Goal: Task Accomplishment & Management: Manage account settings

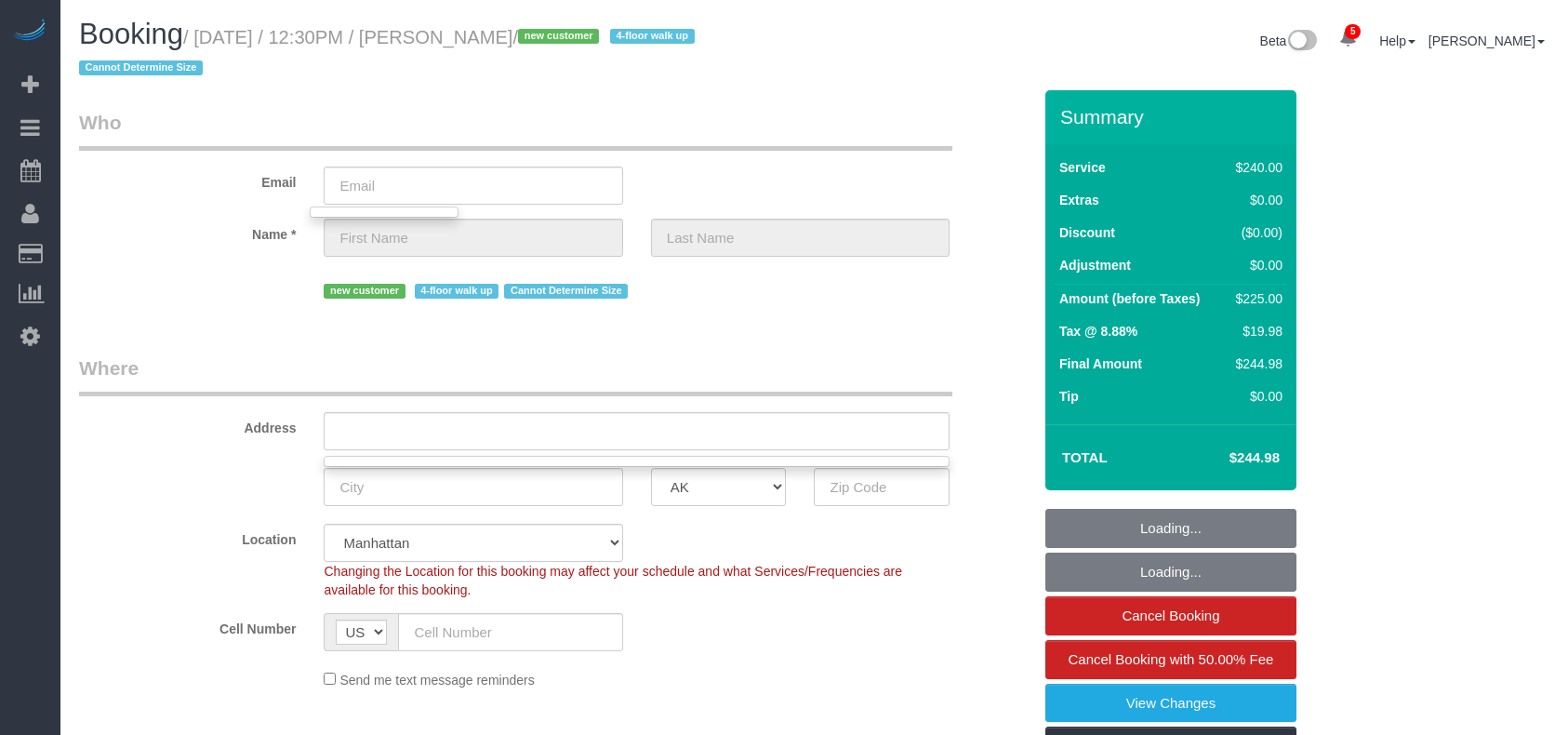
select select "string:stripe-pm_1S06iu4VGloSiKo7aXpOO58t"
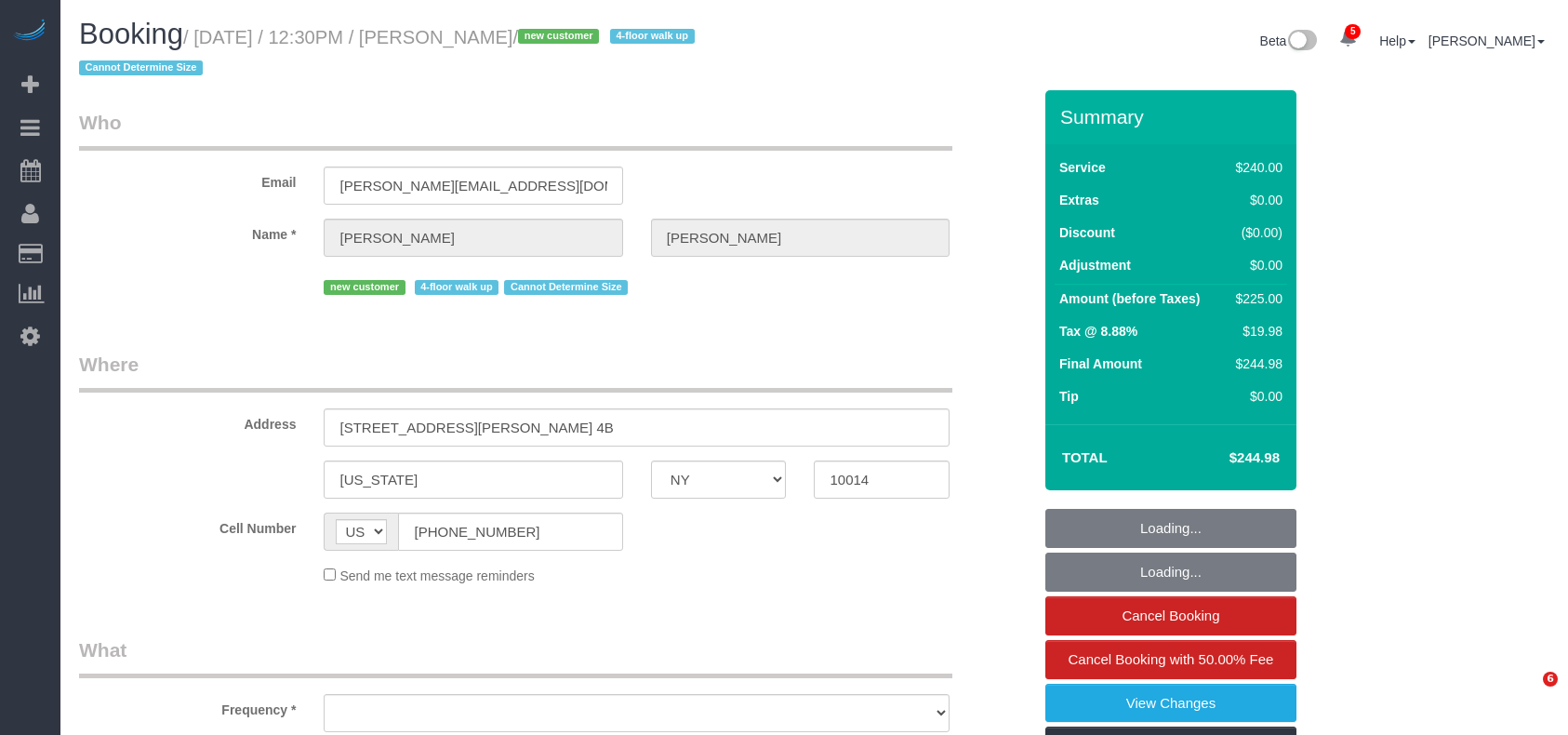
select select "NY"
select select "object:26036"
select select "string:stripe-pm_1S06iu4VGloSiKo7aXpOO58t"
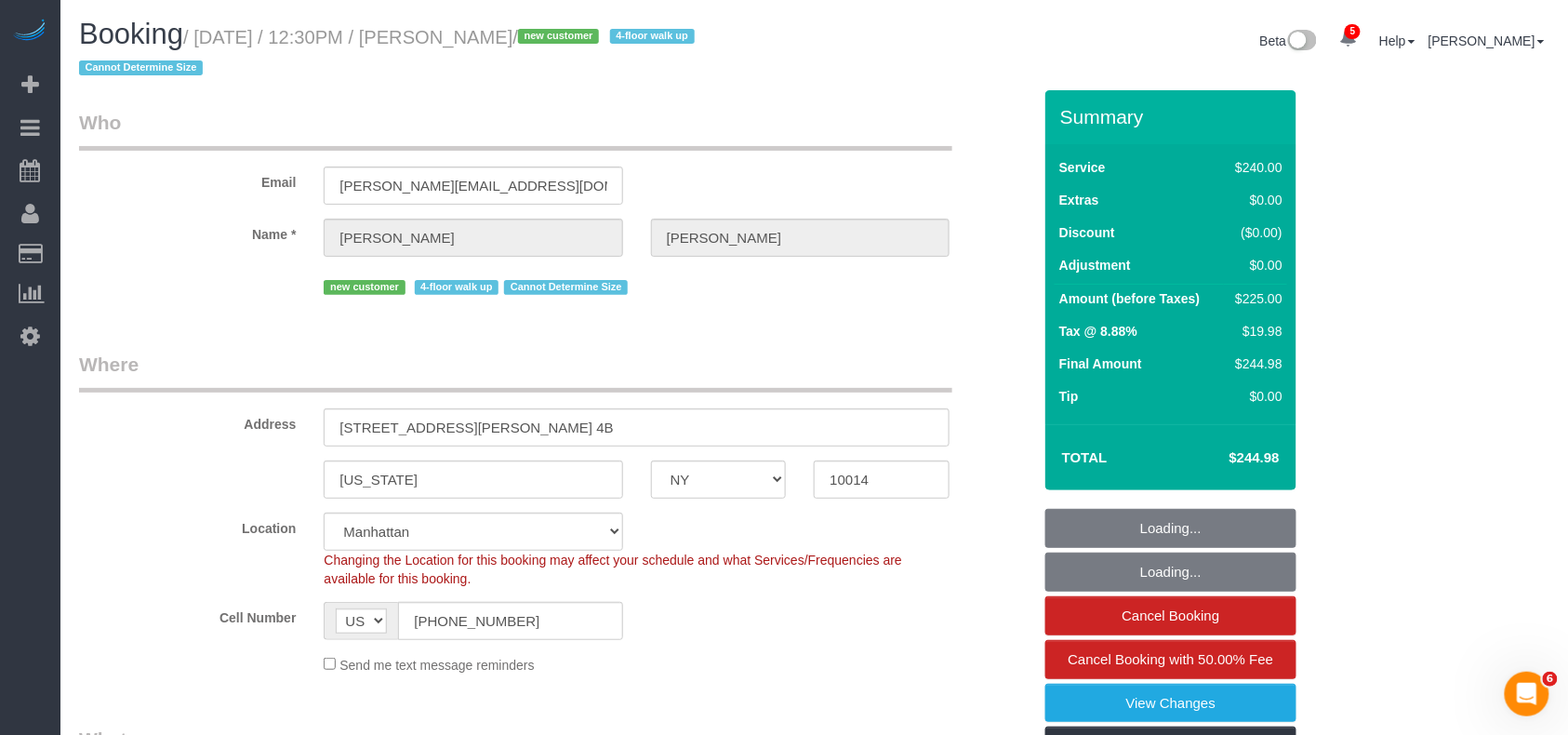
select select "180"
select select "number:89"
select select "number:90"
select select "number:15"
select select "number:5"
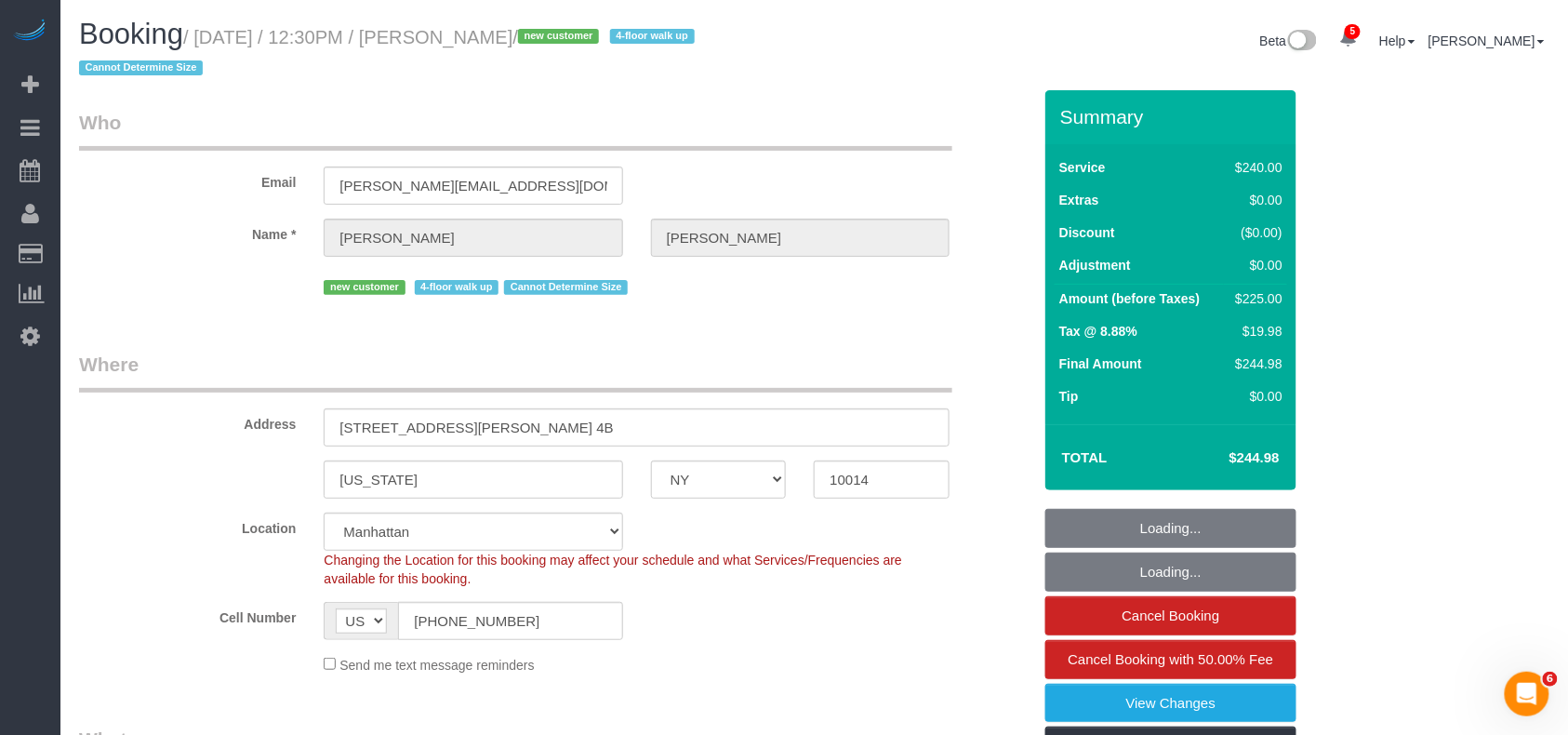
select select "object:26673"
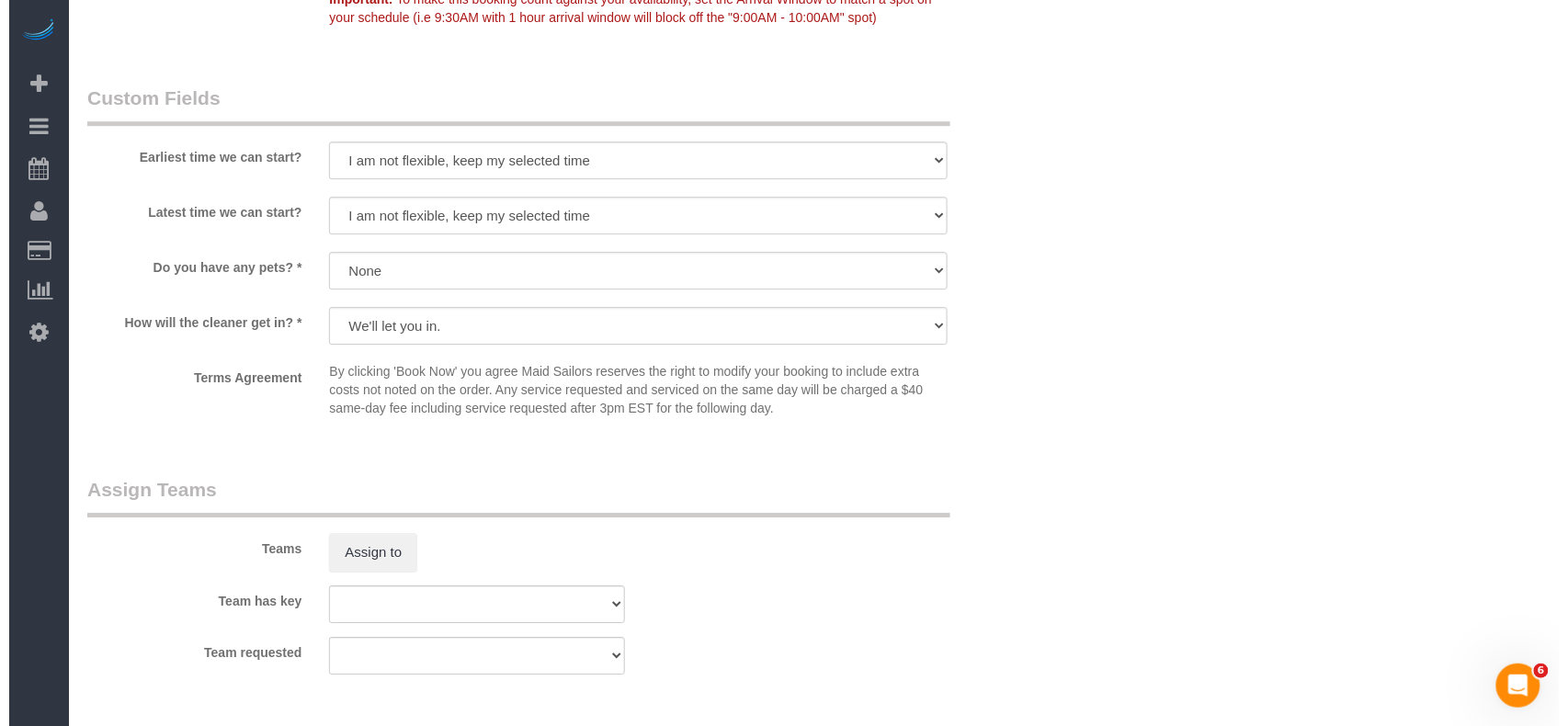
scroll to position [1960, 0]
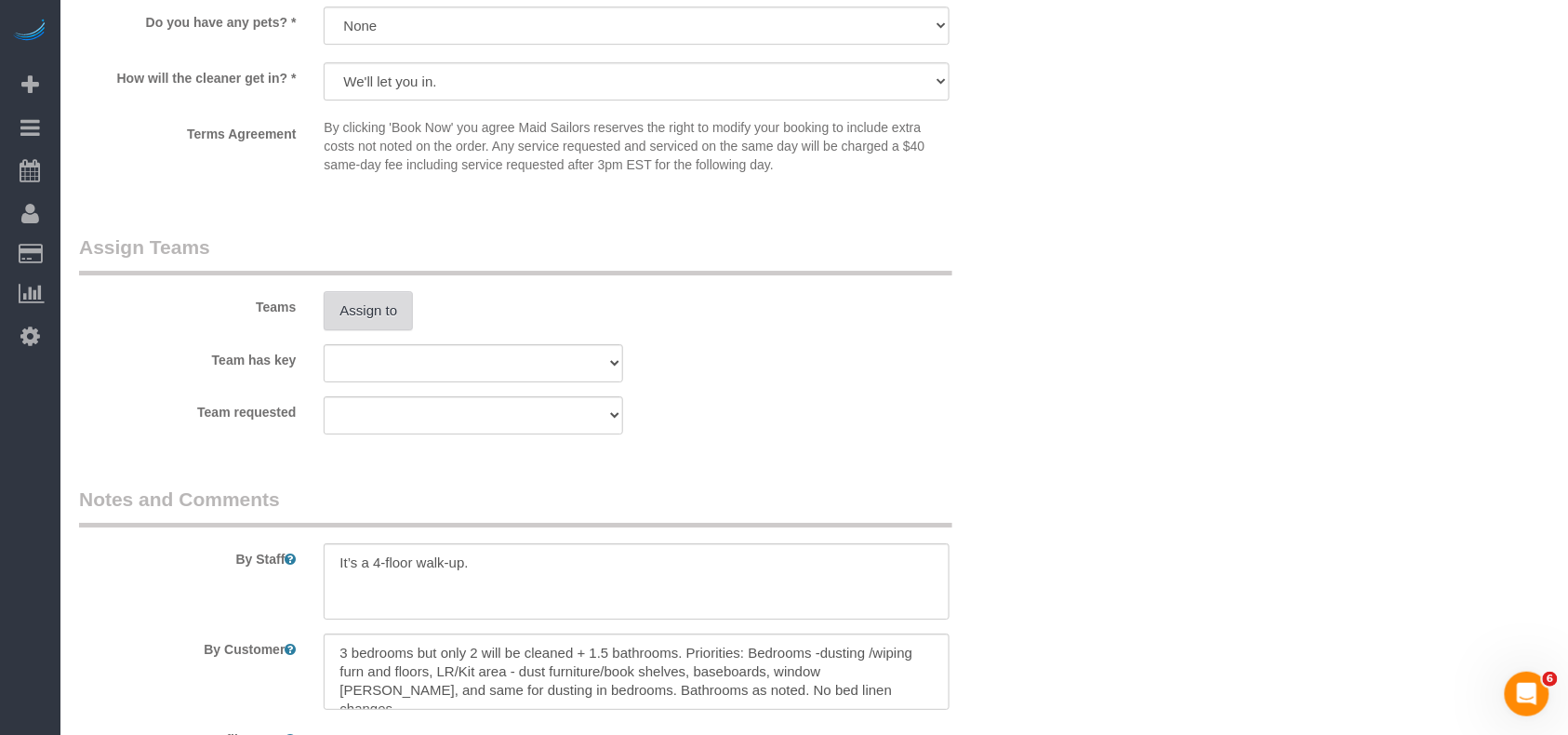
click at [383, 305] on button "Assign to" at bounding box center [368, 310] width 89 height 39
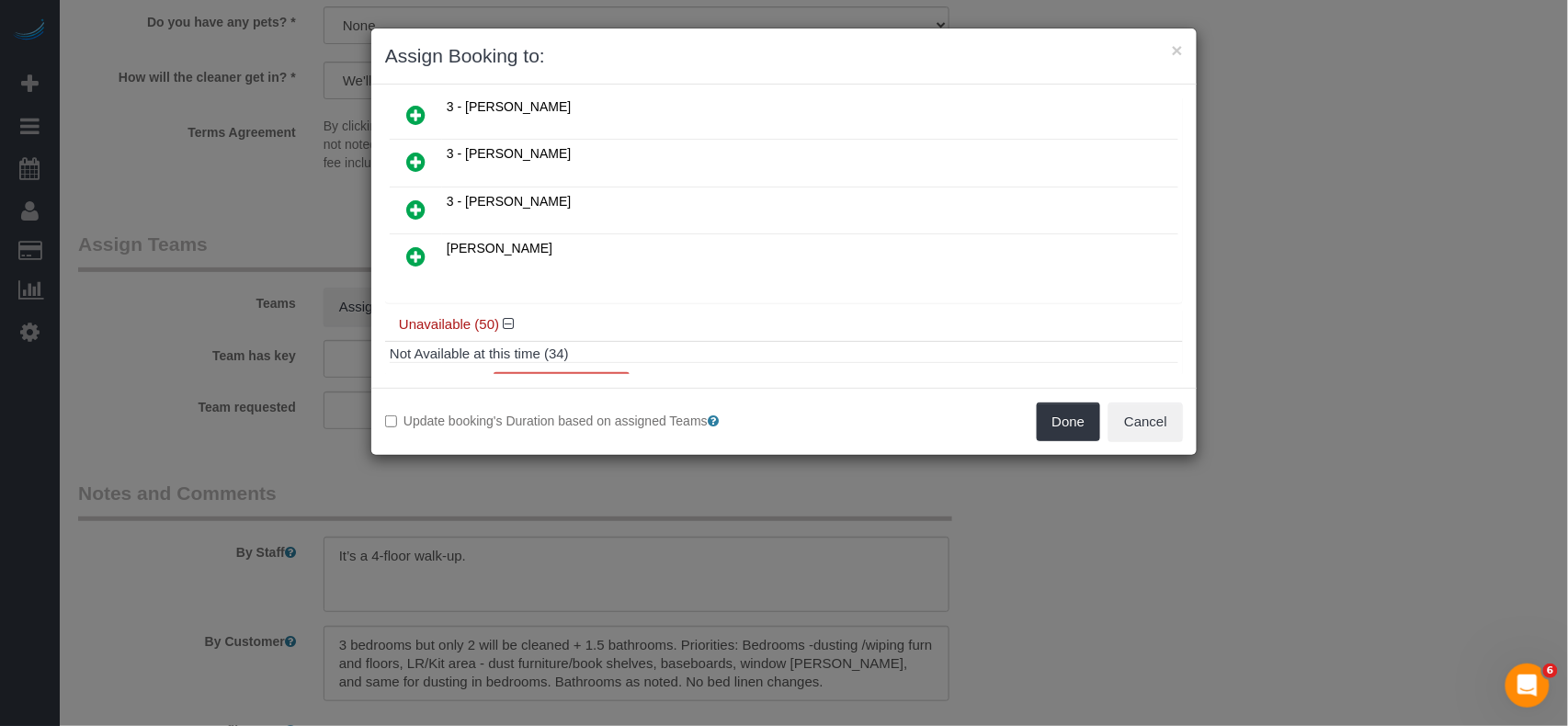
scroll to position [1225, 0]
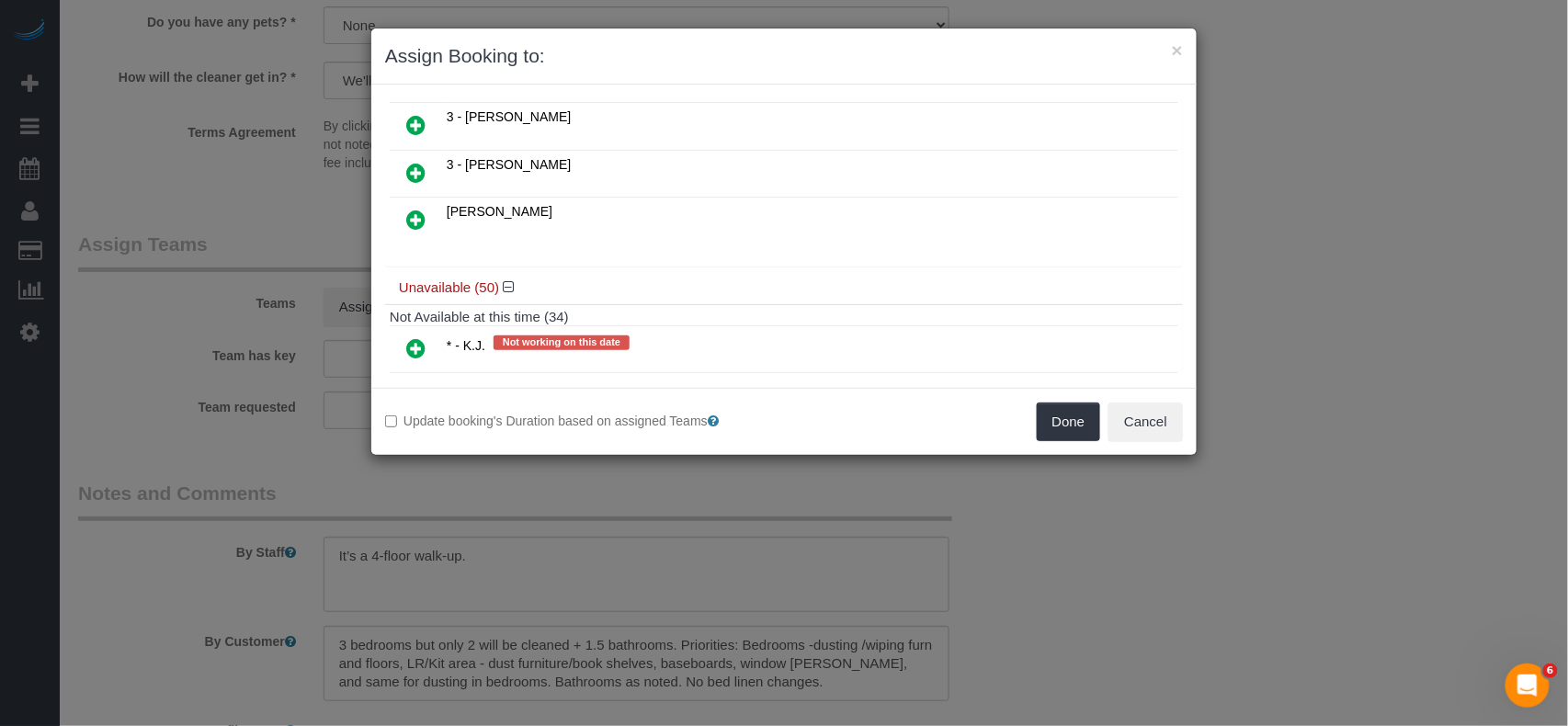
click at [420, 350] on icon at bounding box center [415, 348] width 20 height 22
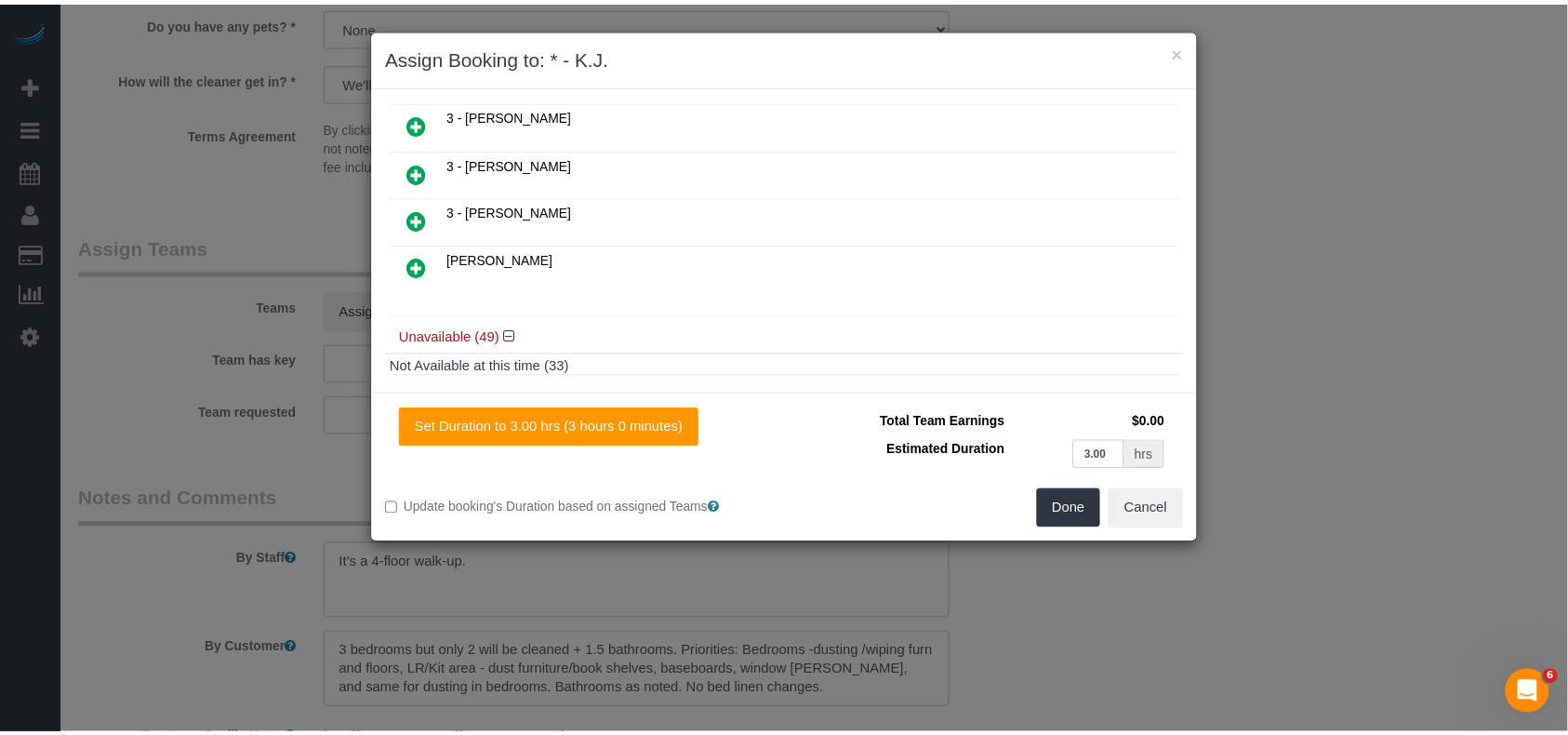
scroll to position [1286, 0]
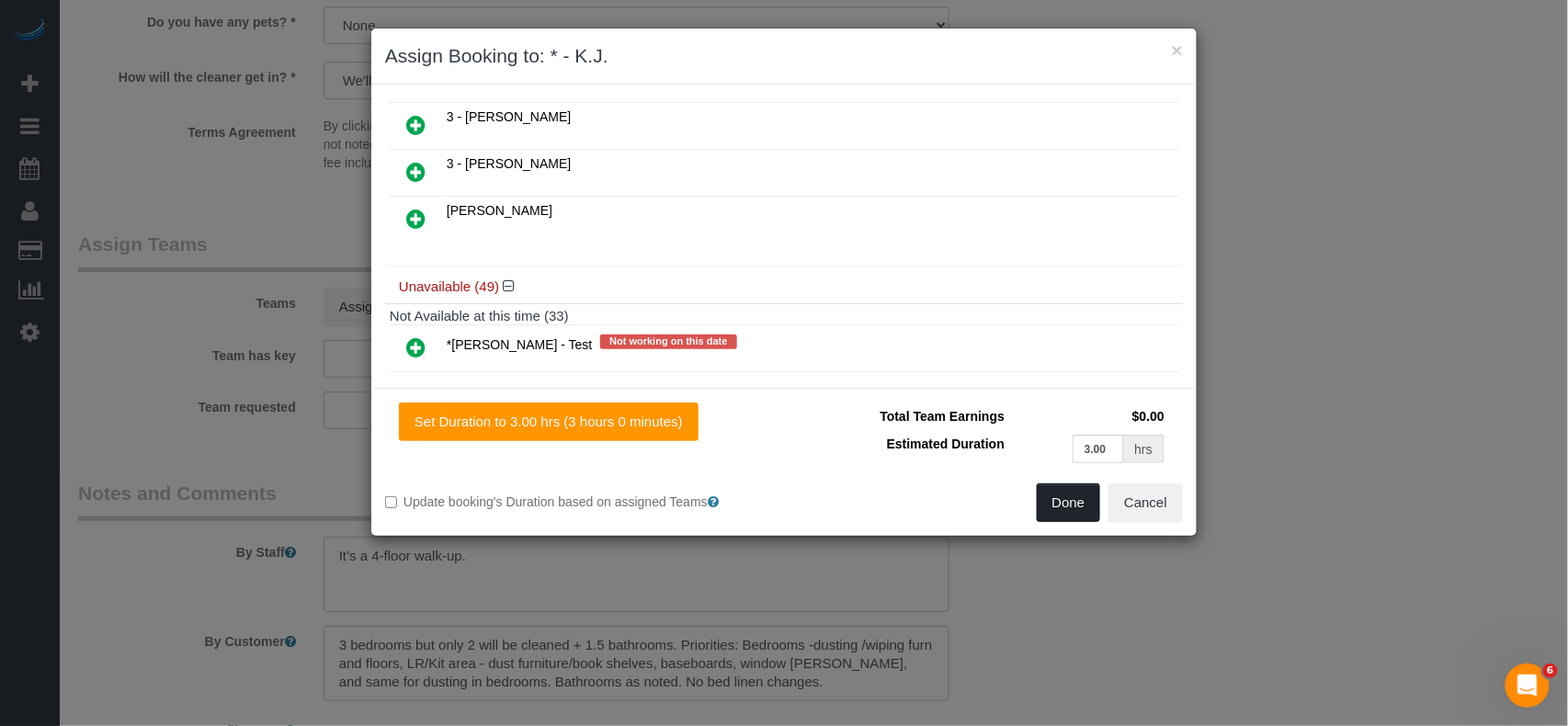
click at [1065, 504] on button "Done" at bounding box center [1068, 502] width 64 height 38
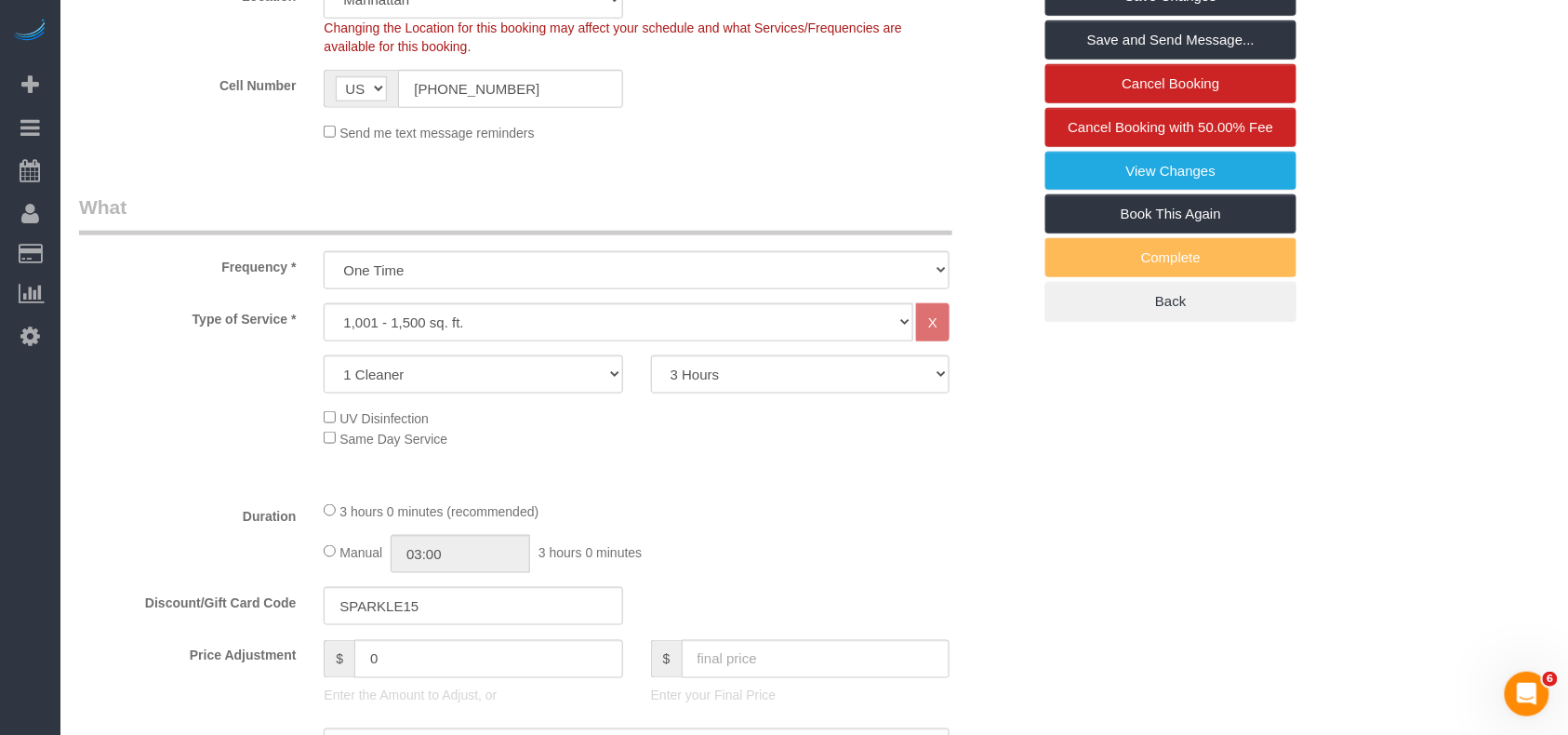
scroll to position [248, 0]
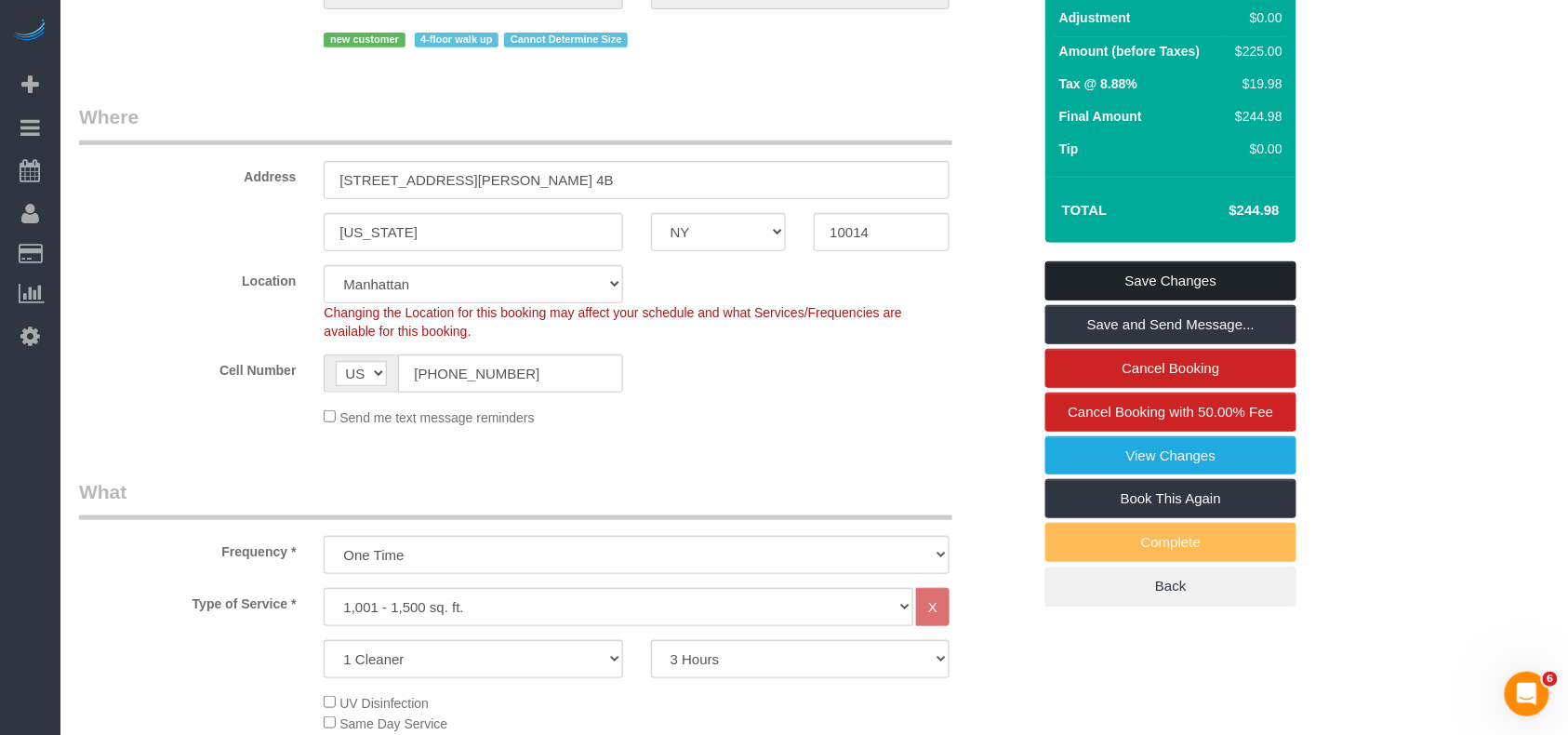
click at [1127, 281] on link "Save Changes" at bounding box center [1171, 280] width 251 height 39
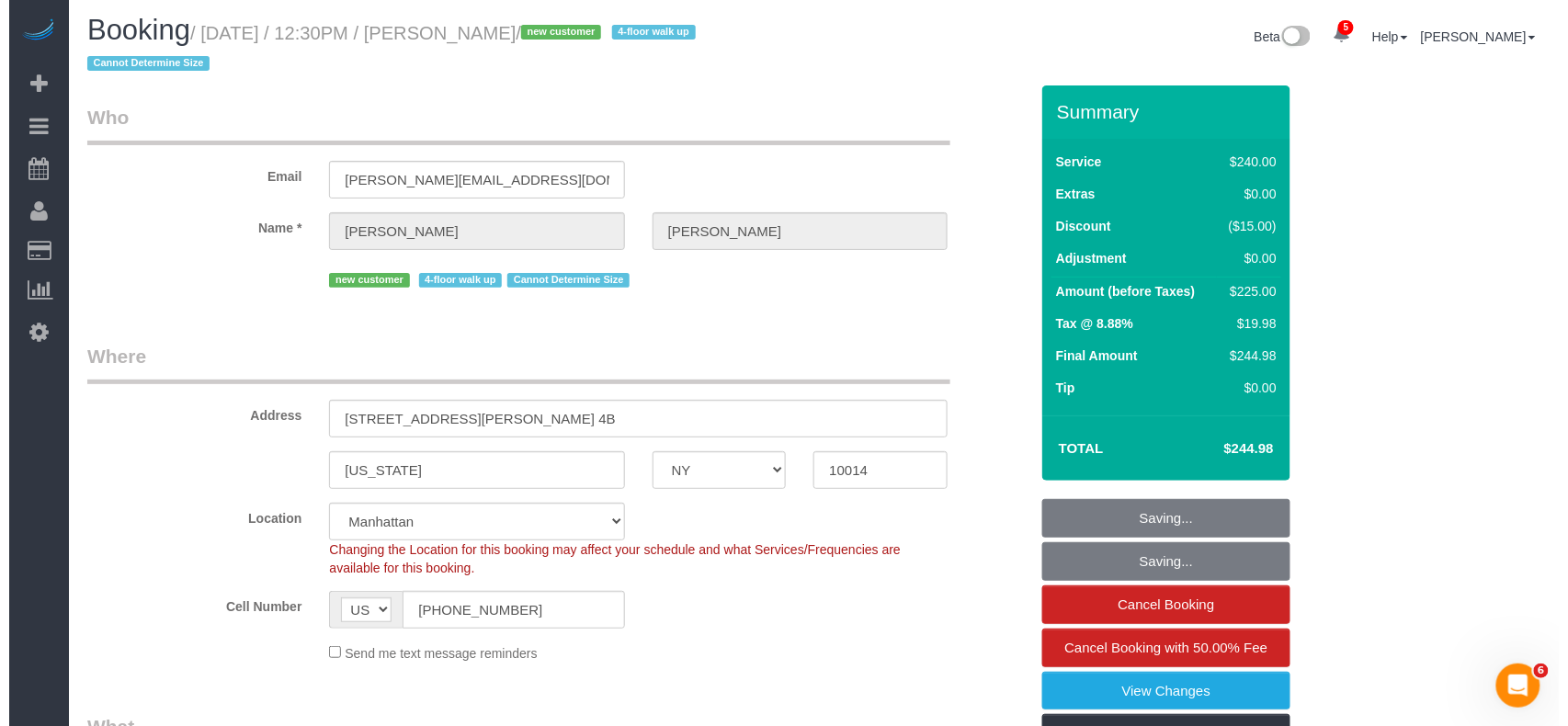
scroll to position [0, 0]
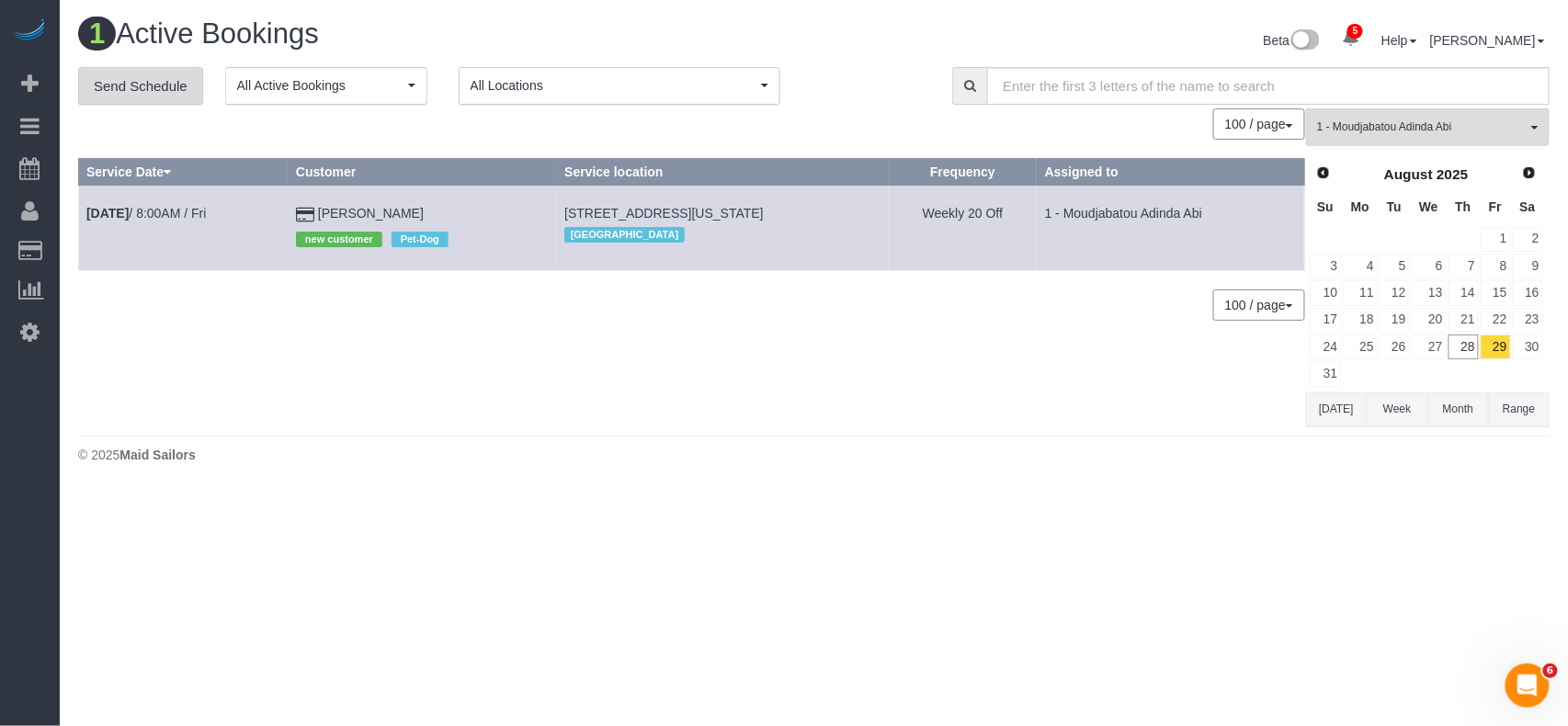
click at [101, 67] on link "Send Schedule" at bounding box center [141, 86] width 125 height 38
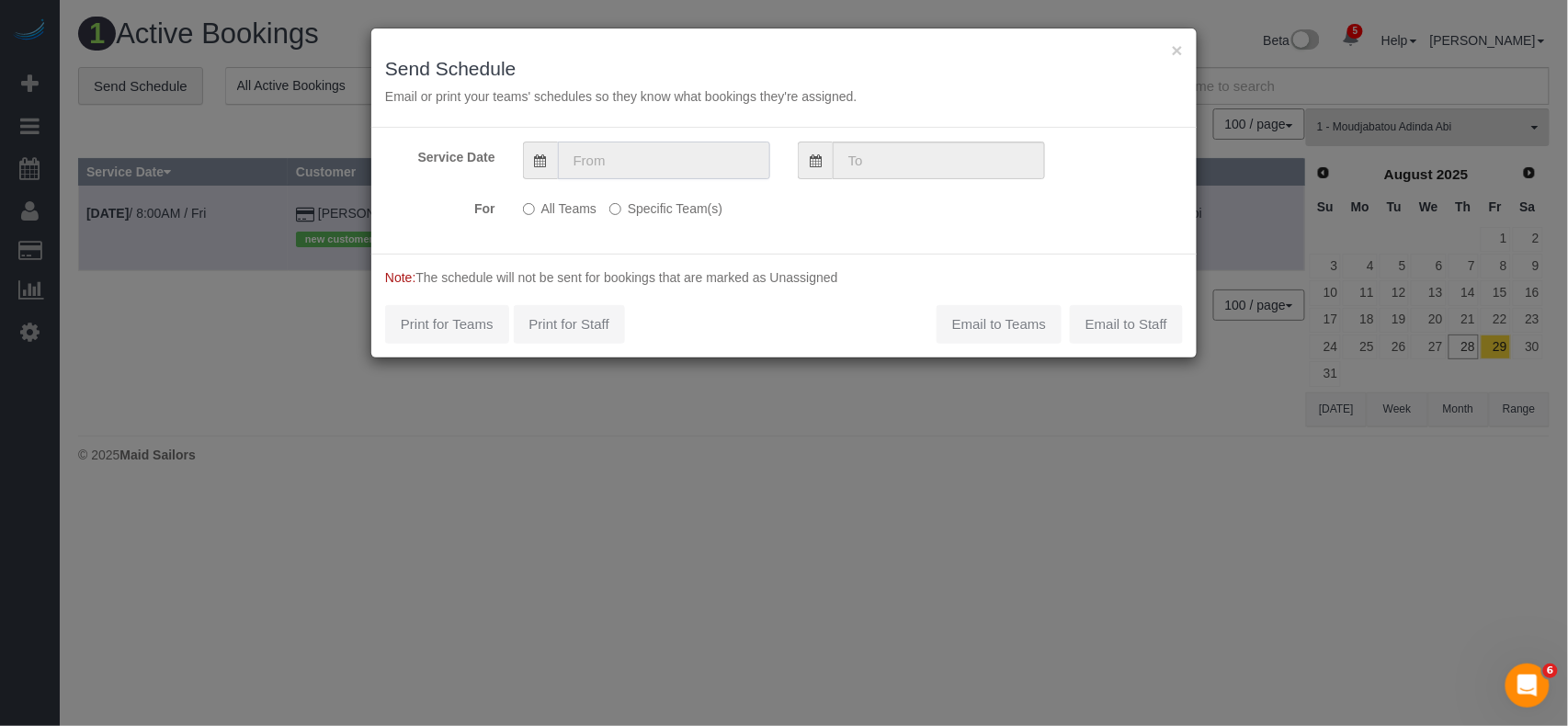
drag, startPoint x: 633, startPoint y: 164, endPoint x: 633, endPoint y: 178, distance: 14.0
click at [633, 164] on input "text" at bounding box center [663, 160] width 212 height 37
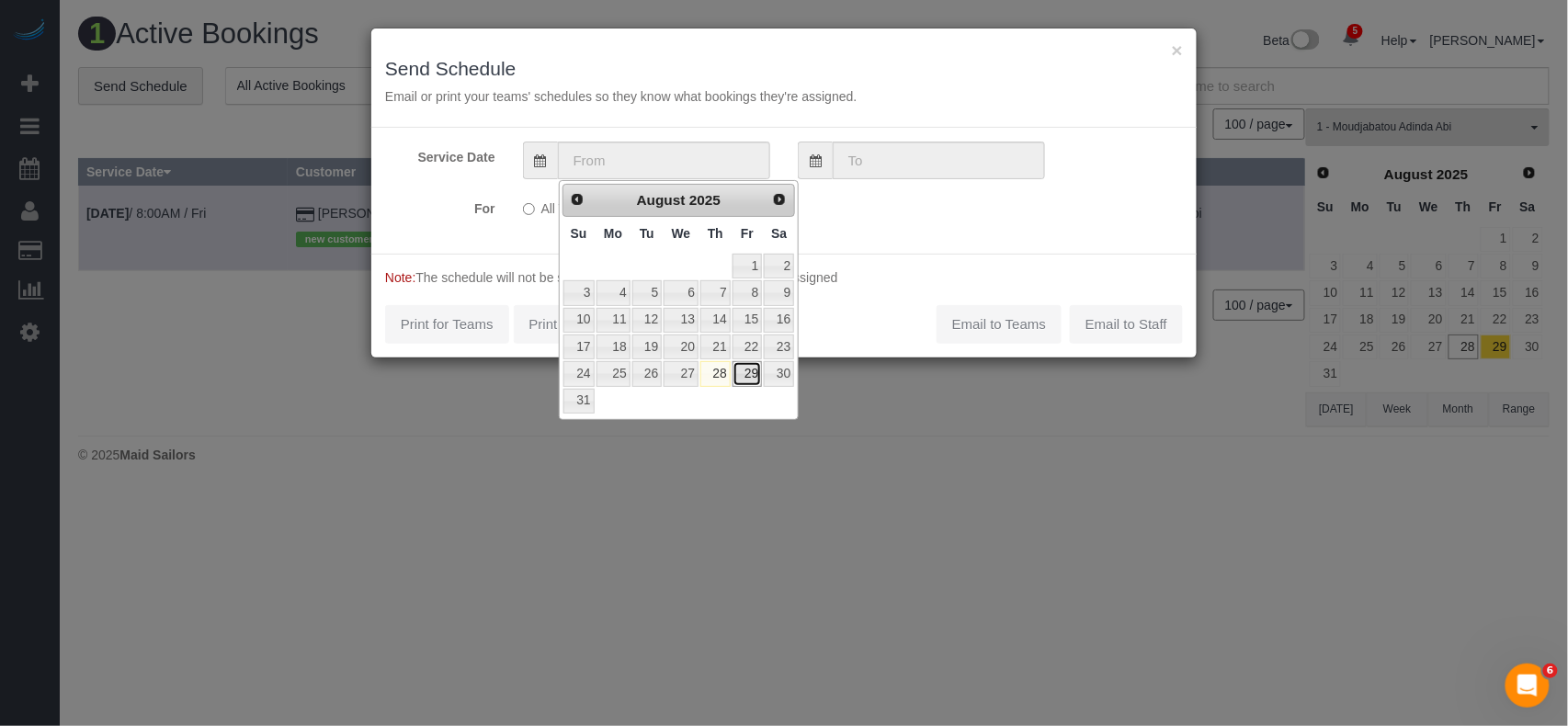
click at [744, 386] on link "29" at bounding box center [747, 373] width 30 height 25
type input "08/29/2025"
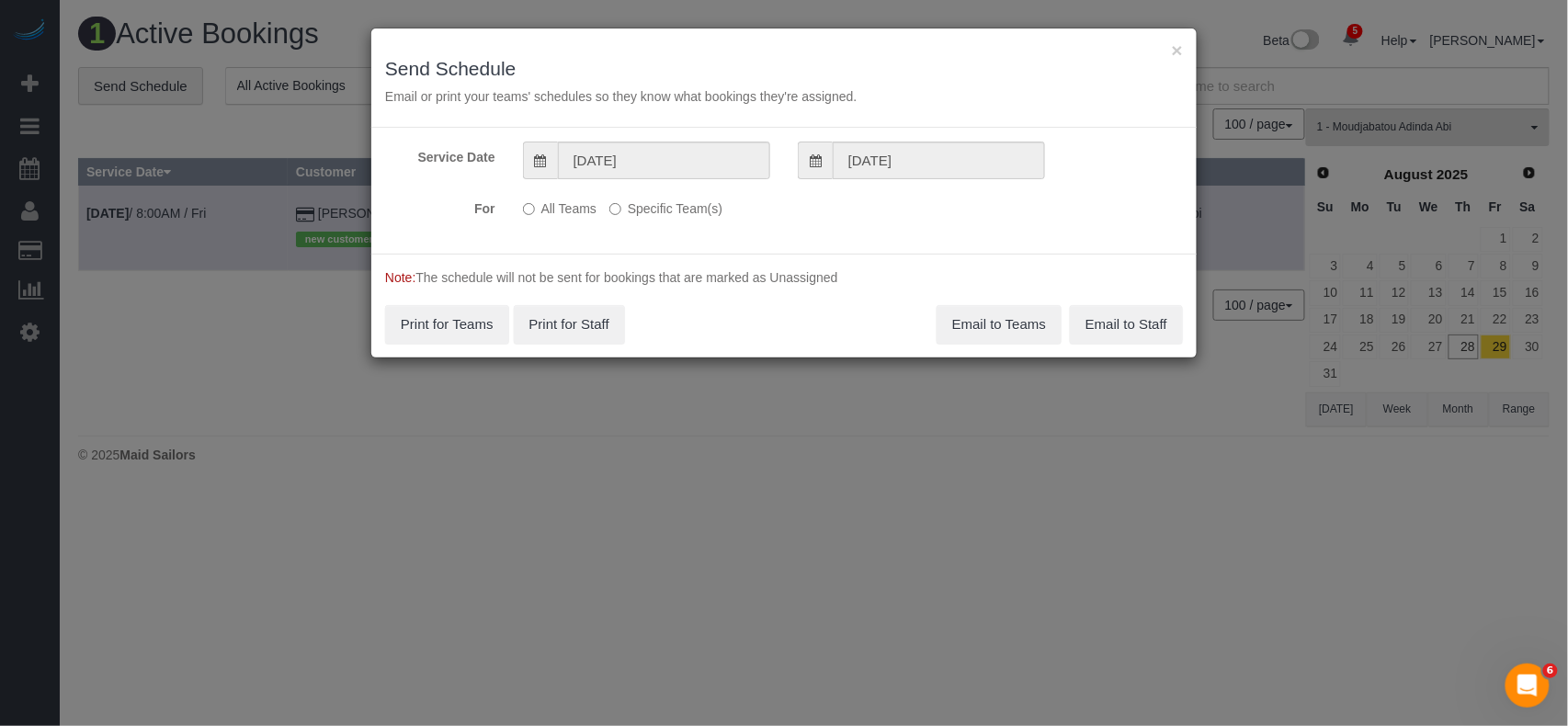
click at [652, 210] on label "Specific Team(s)" at bounding box center [665, 205] width 113 height 25
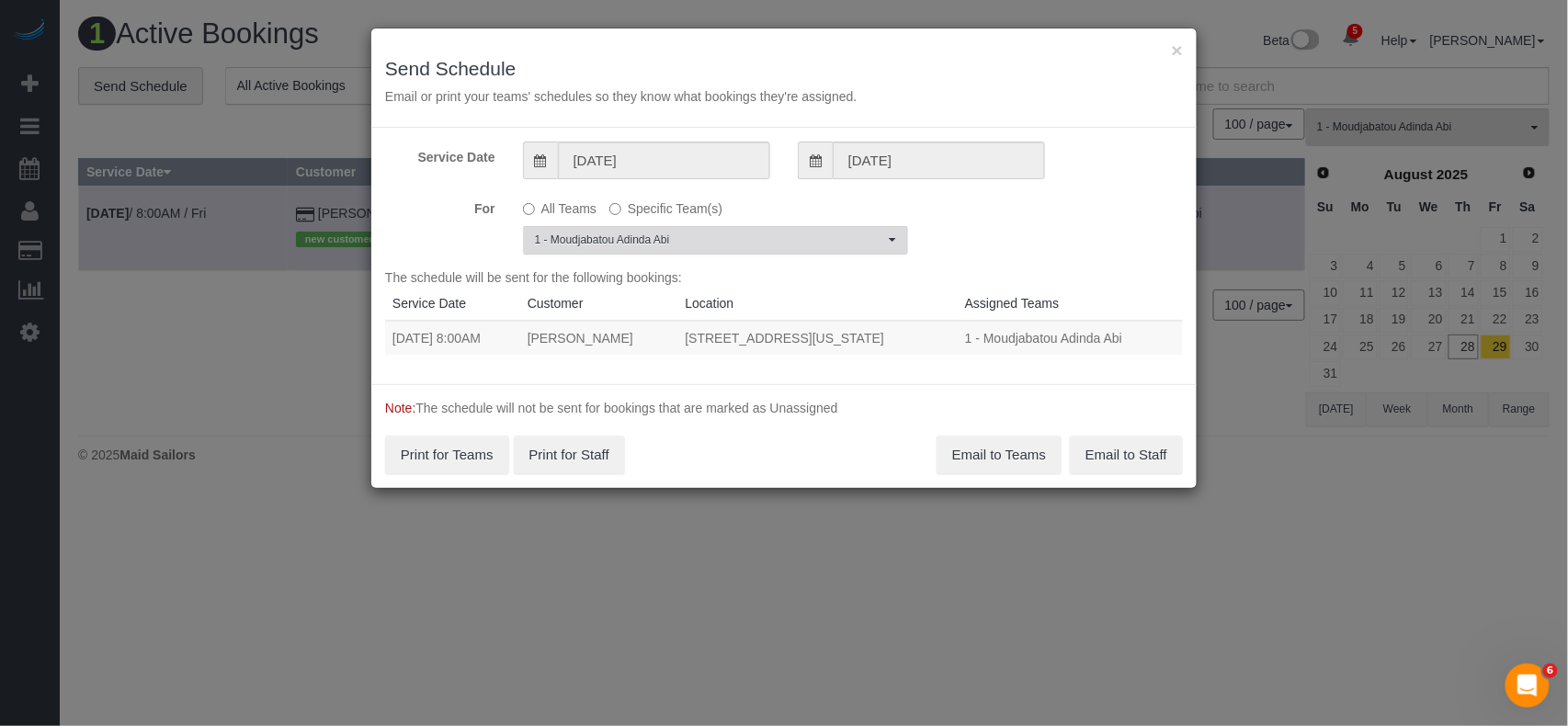
click at [650, 243] on span "1 - Moudjabatou Adinda Abi" at bounding box center [709, 240] width 349 height 16
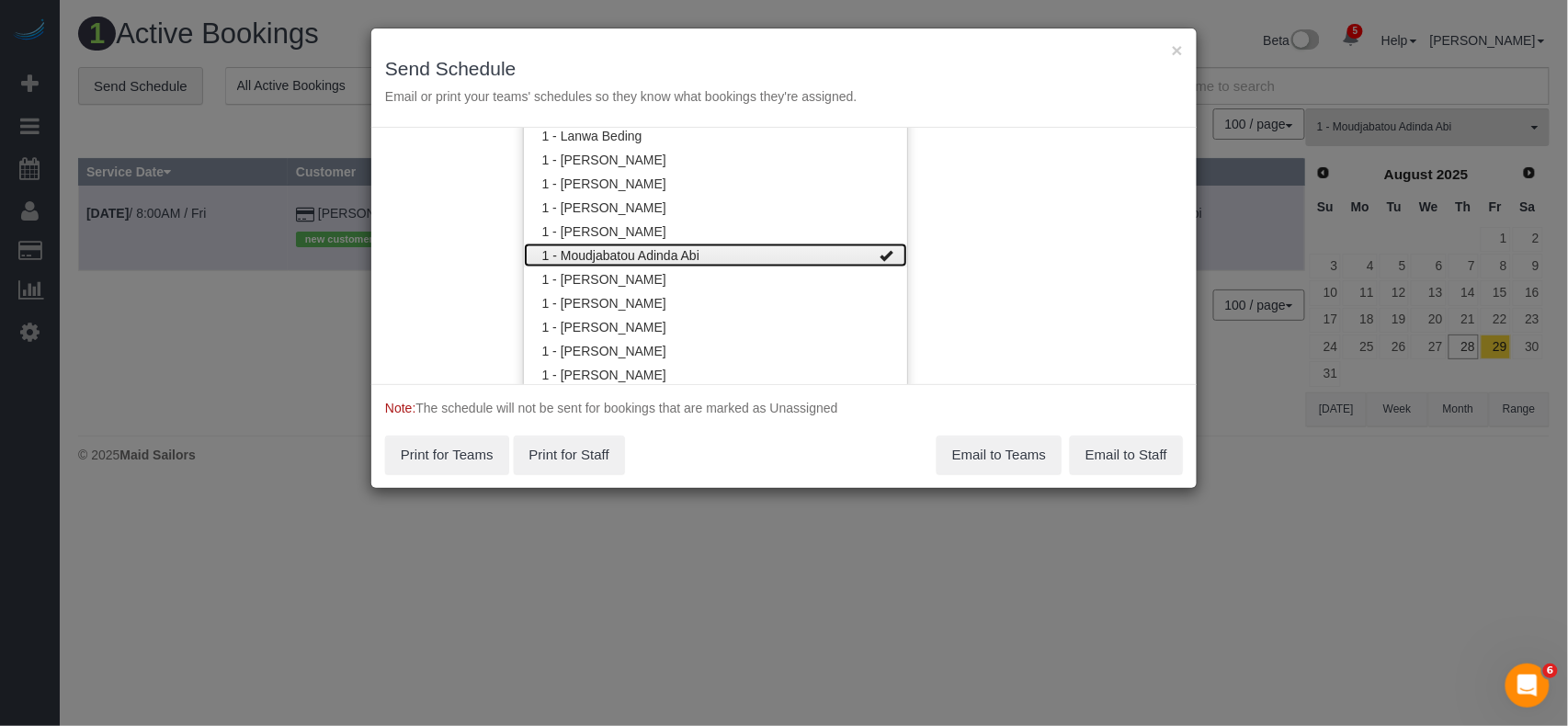
click at [667, 257] on link "1 - Moudjabatou Adinda Abi" at bounding box center [716, 256] width 383 height 24
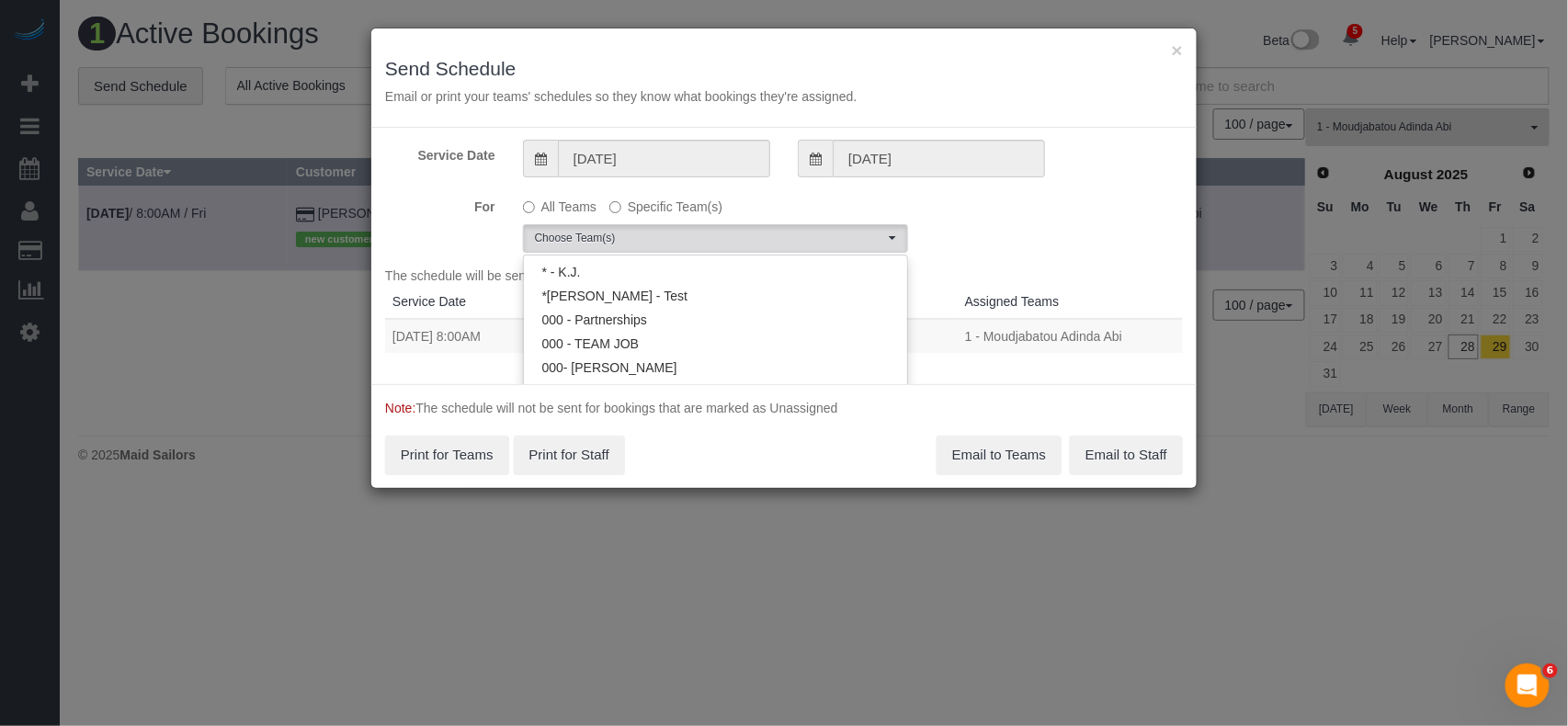
scroll to position [0, 0]
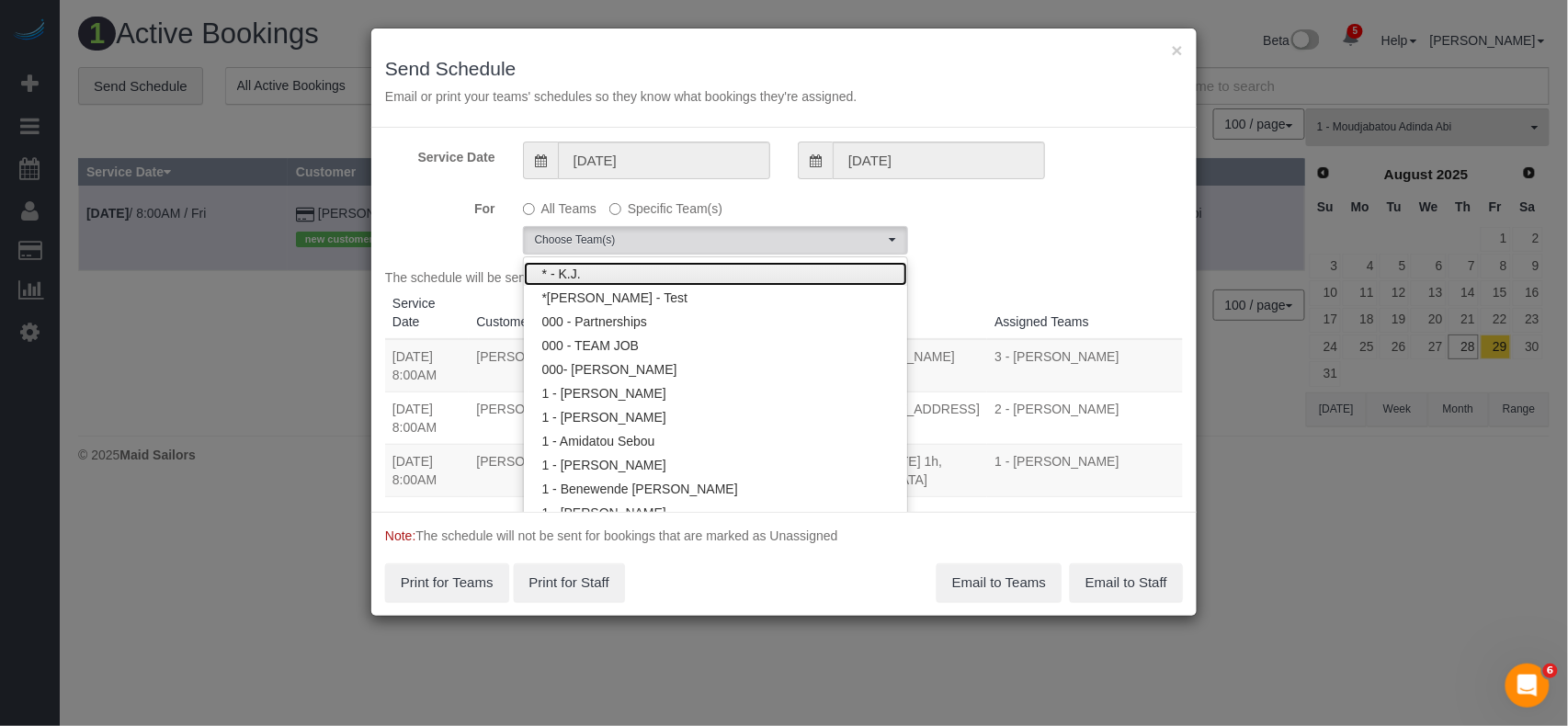
click at [622, 268] on link "* - K.J." at bounding box center [716, 274] width 383 height 24
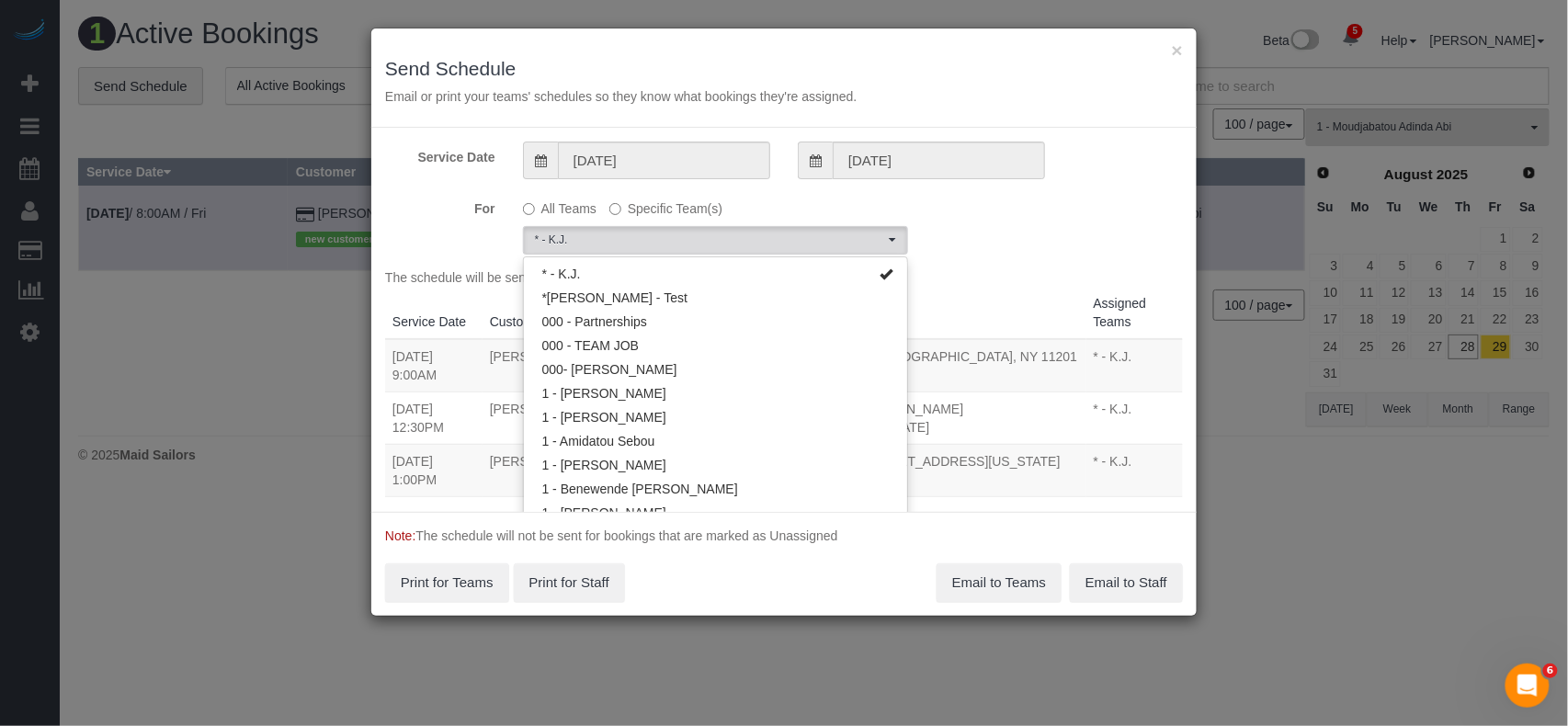
click at [993, 225] on div "For All Teams Specific Team(s) * - K.J. Choose Team(s) * - K.J. *Irene Flores -…" at bounding box center [784, 223] width 825 height 61
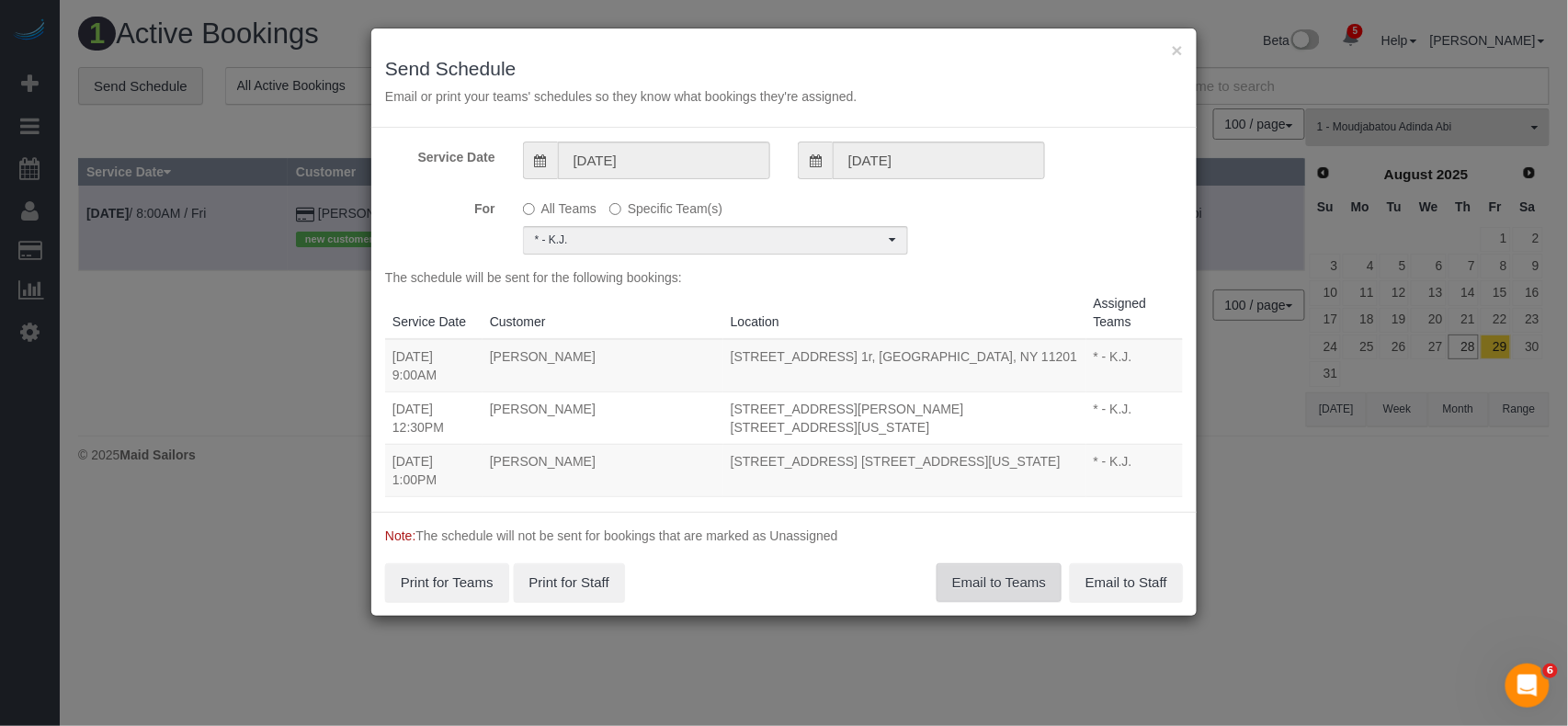
drag, startPoint x: 1005, startPoint y: 585, endPoint x: 986, endPoint y: 577, distance: 20.6
click at [1004, 585] on button "Email to Teams" at bounding box center [998, 582] width 125 height 38
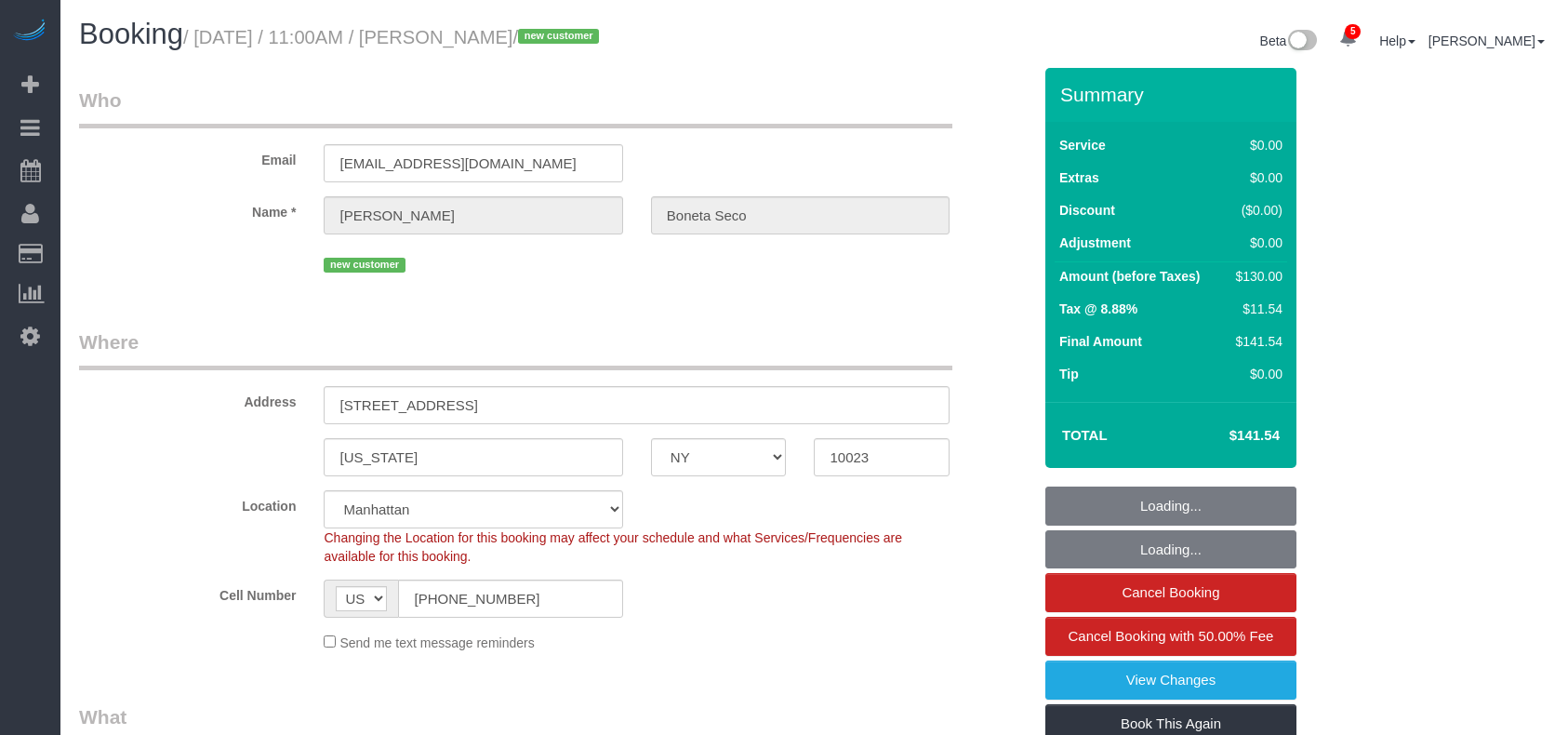
select select "NY"
select select "1"
select select "number:58"
select select "number:72"
select select "number:15"
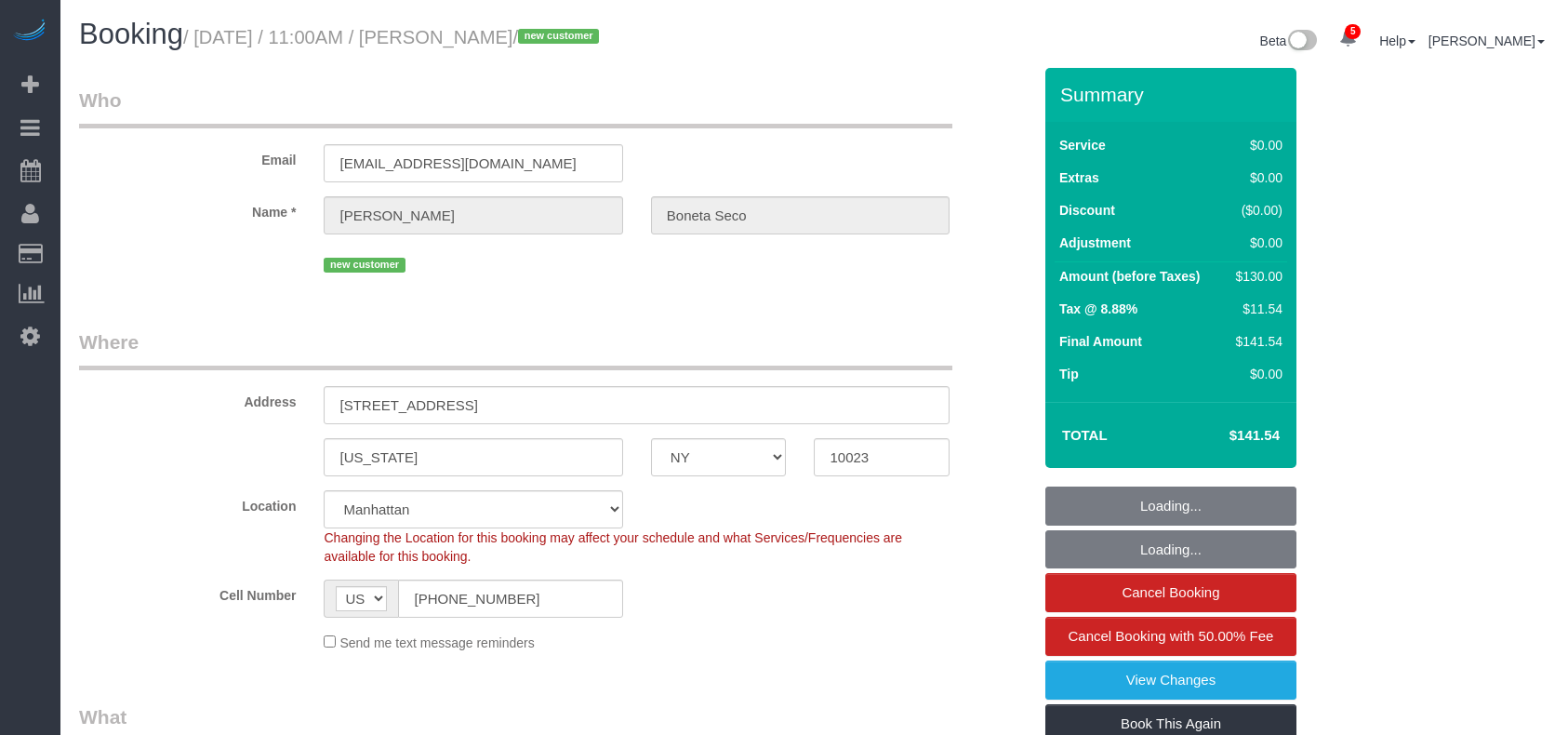
select select "number:5"
select select "string:stripe-pm_1S1BnP4VGloSiKo7VtOmSG7N"
select select "spot1"
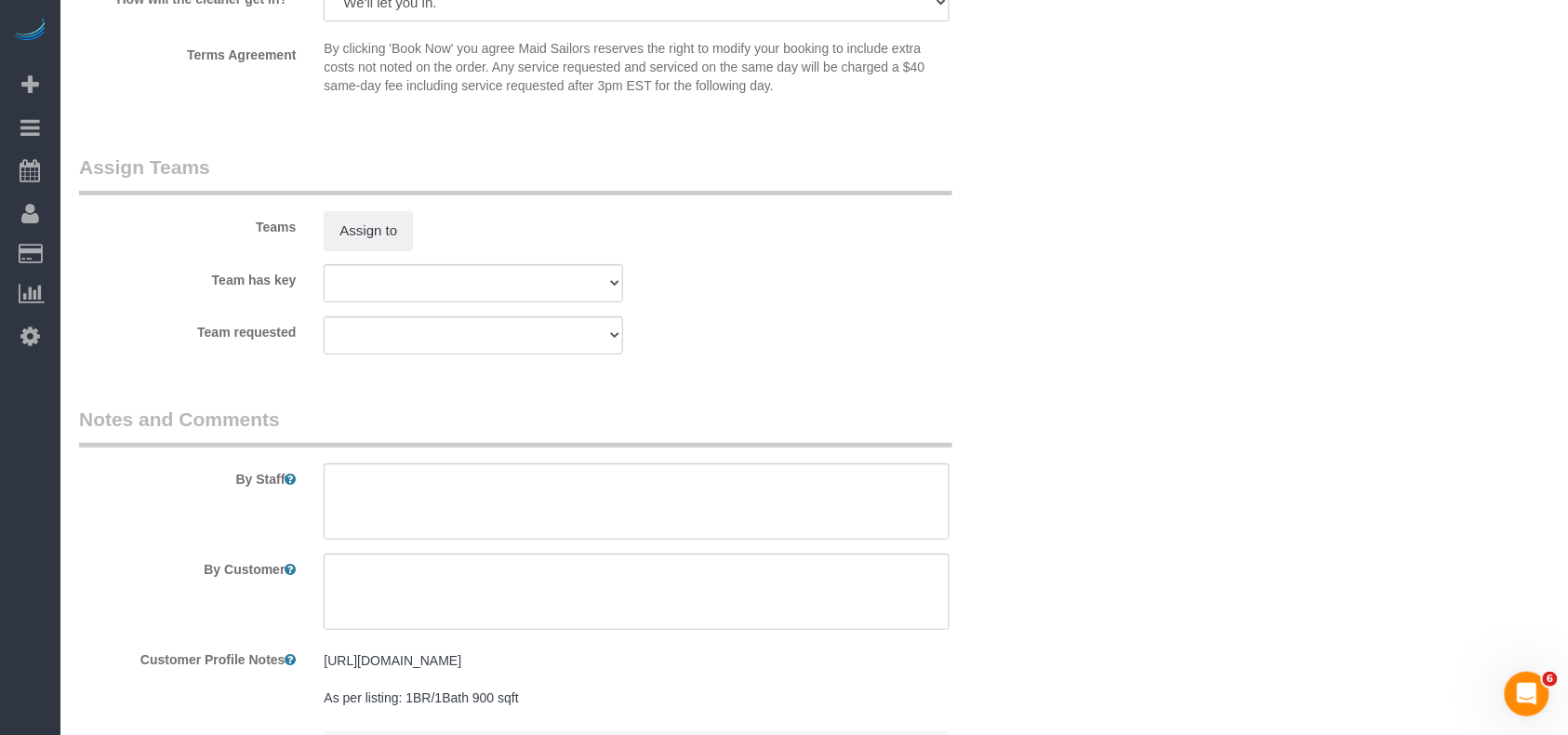
scroll to position [2357, 0]
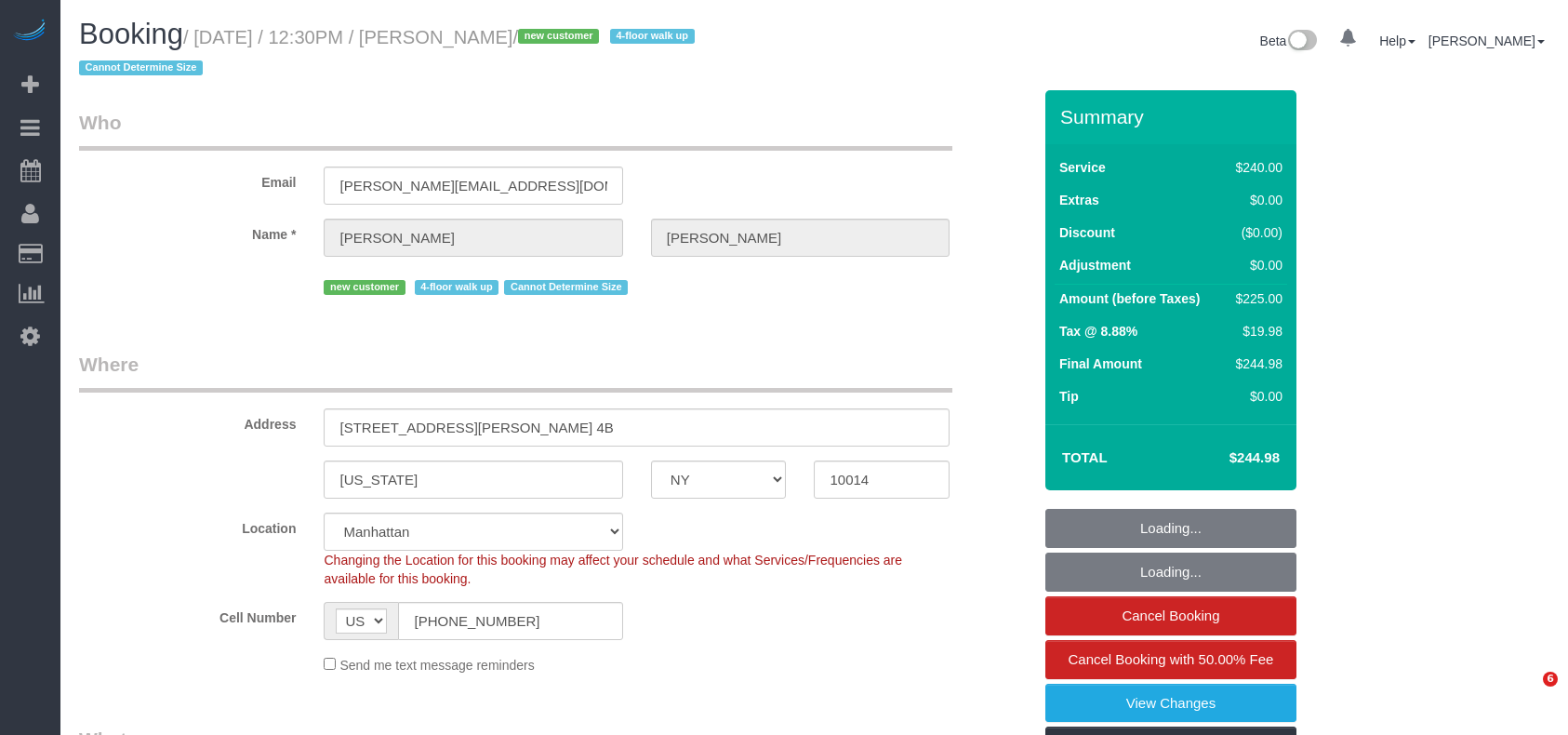
select select "NY"
select select "object:917"
select select "string:stripe-pm_1S06iu4VGloSiKo7aXpOO58t"
select select "180"
select select "number:89"
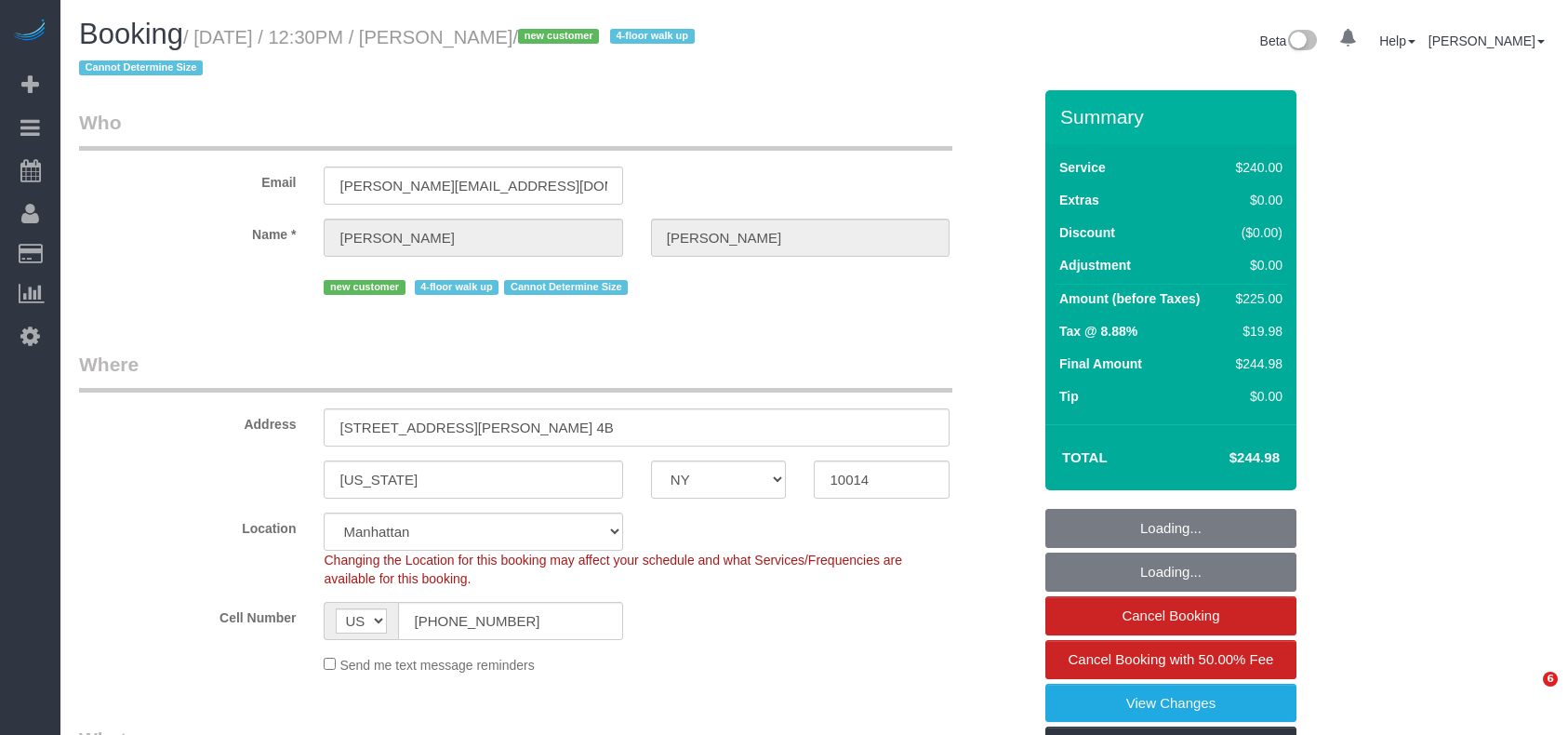
select select "number:90"
select select "number:15"
select select "number:5"
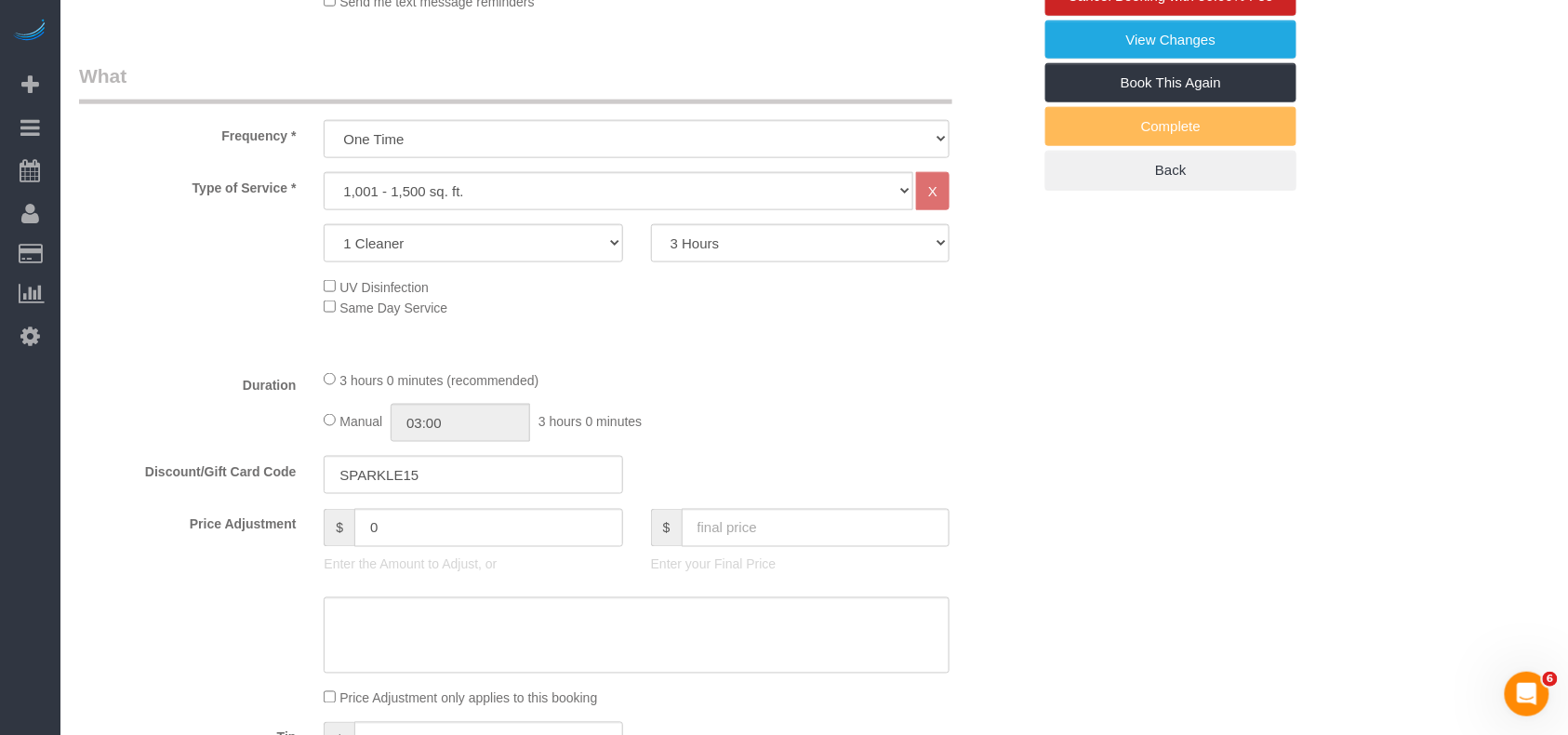
scroll to position [620, 0]
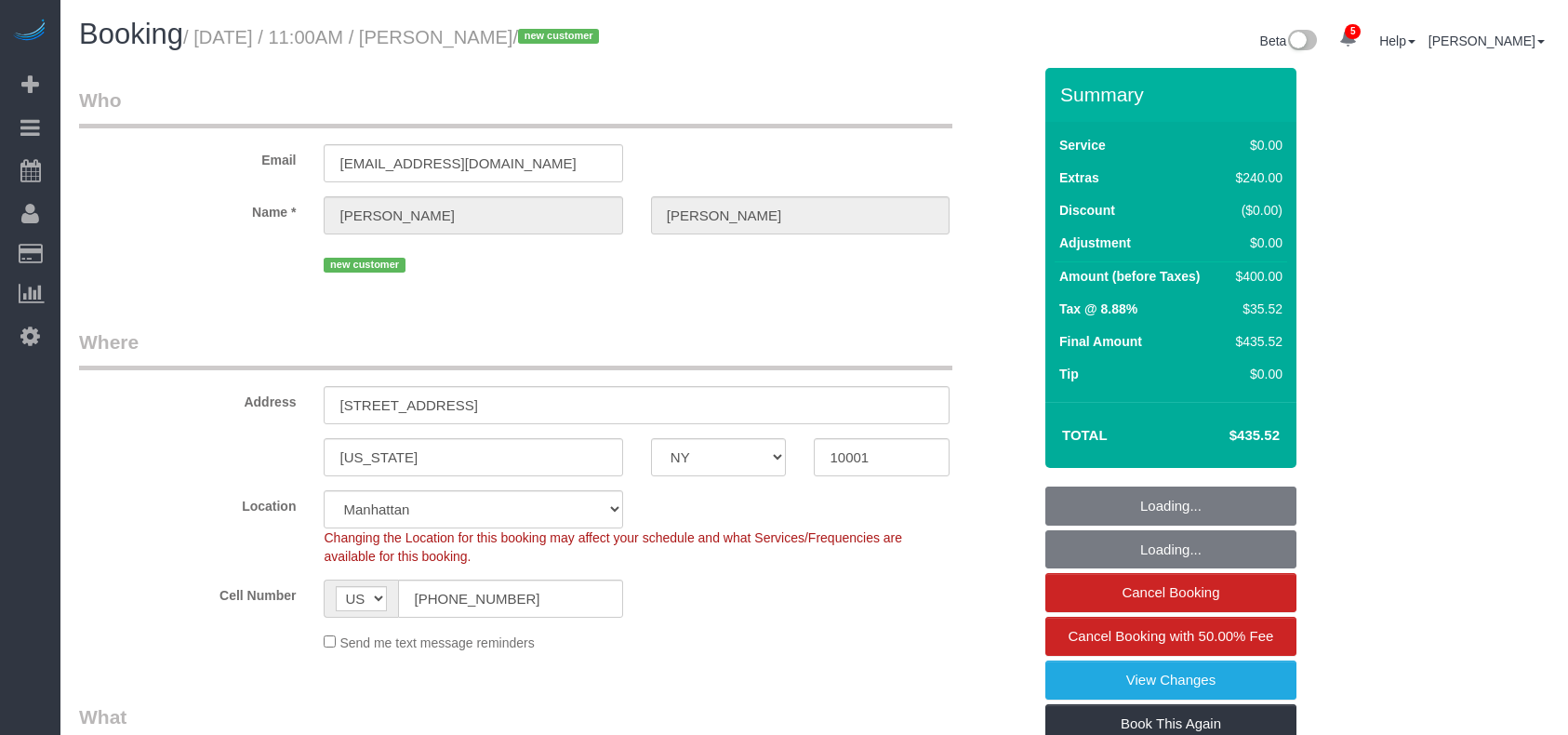
select select "NY"
select select "number:58"
select select "number:73"
select select "number:15"
select select "number:5"
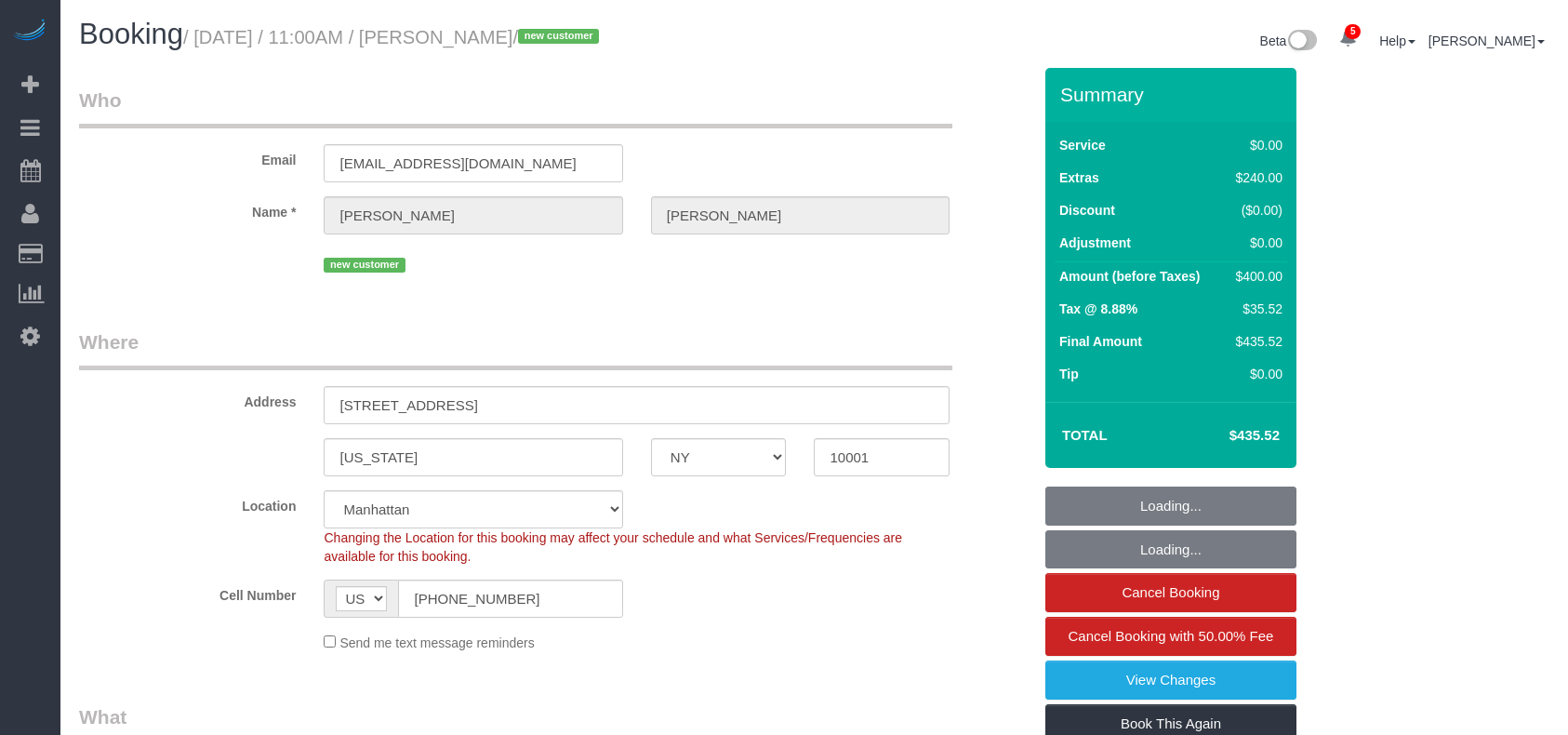
select select "1"
select select "object:917"
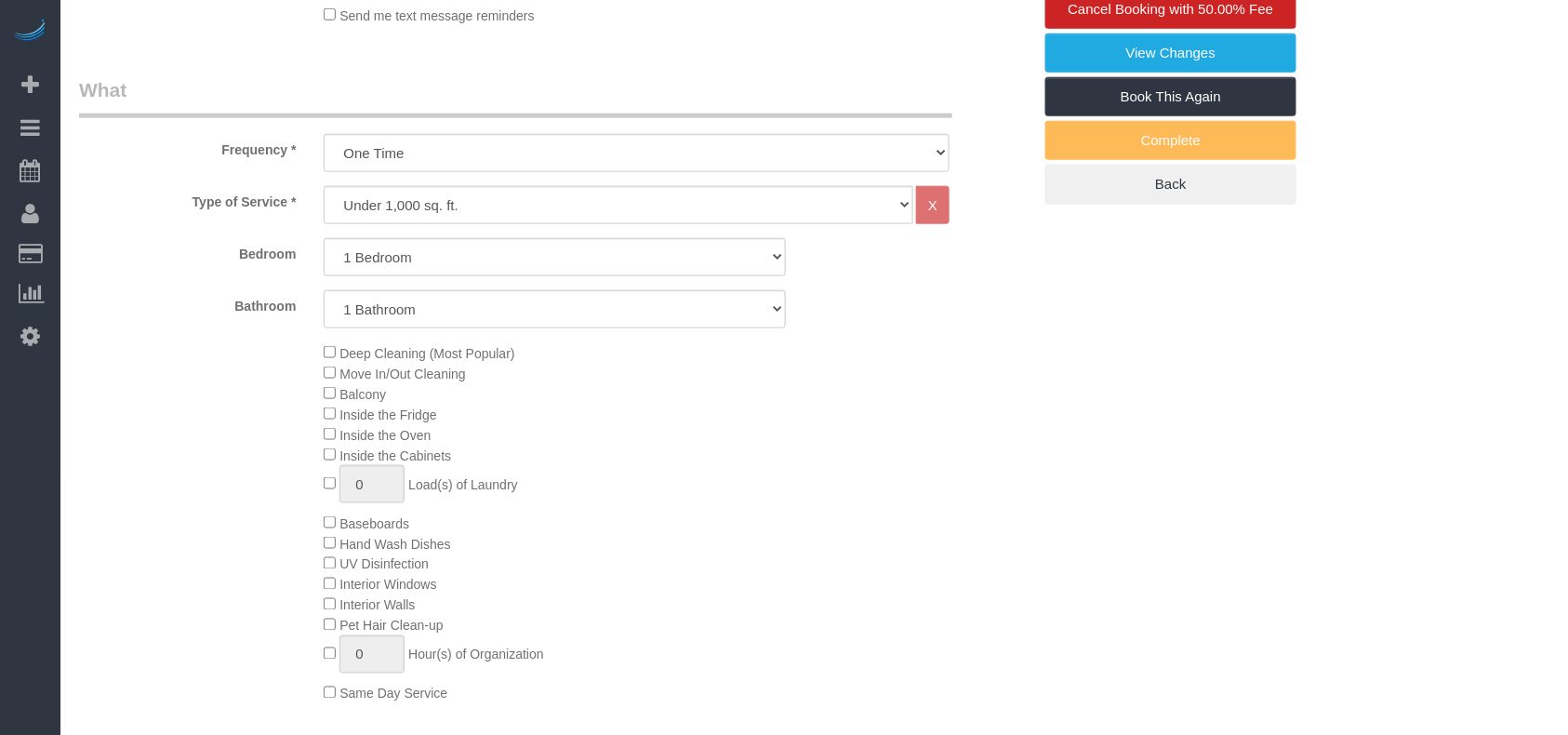
select select "spot1"
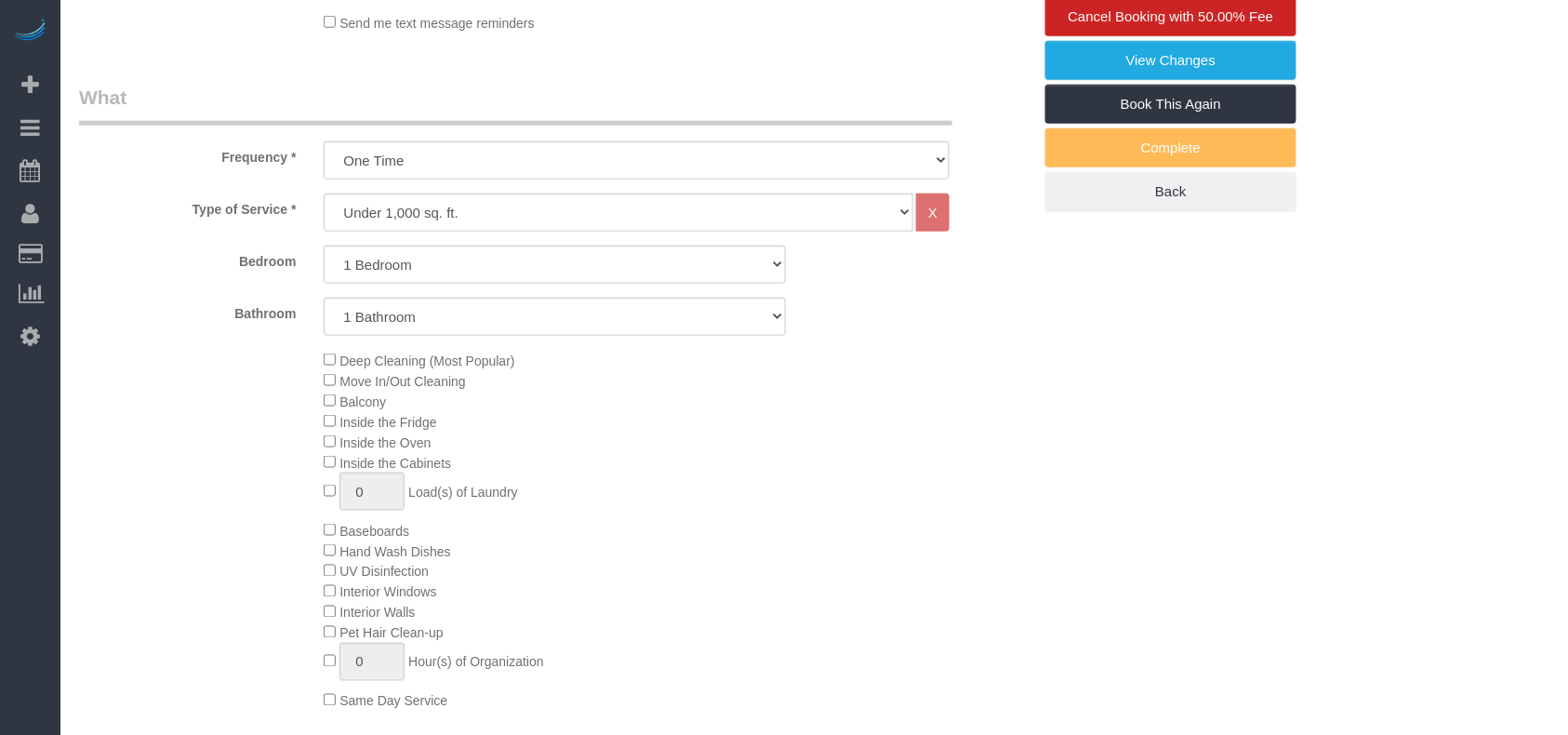
scroll to position [248, 0]
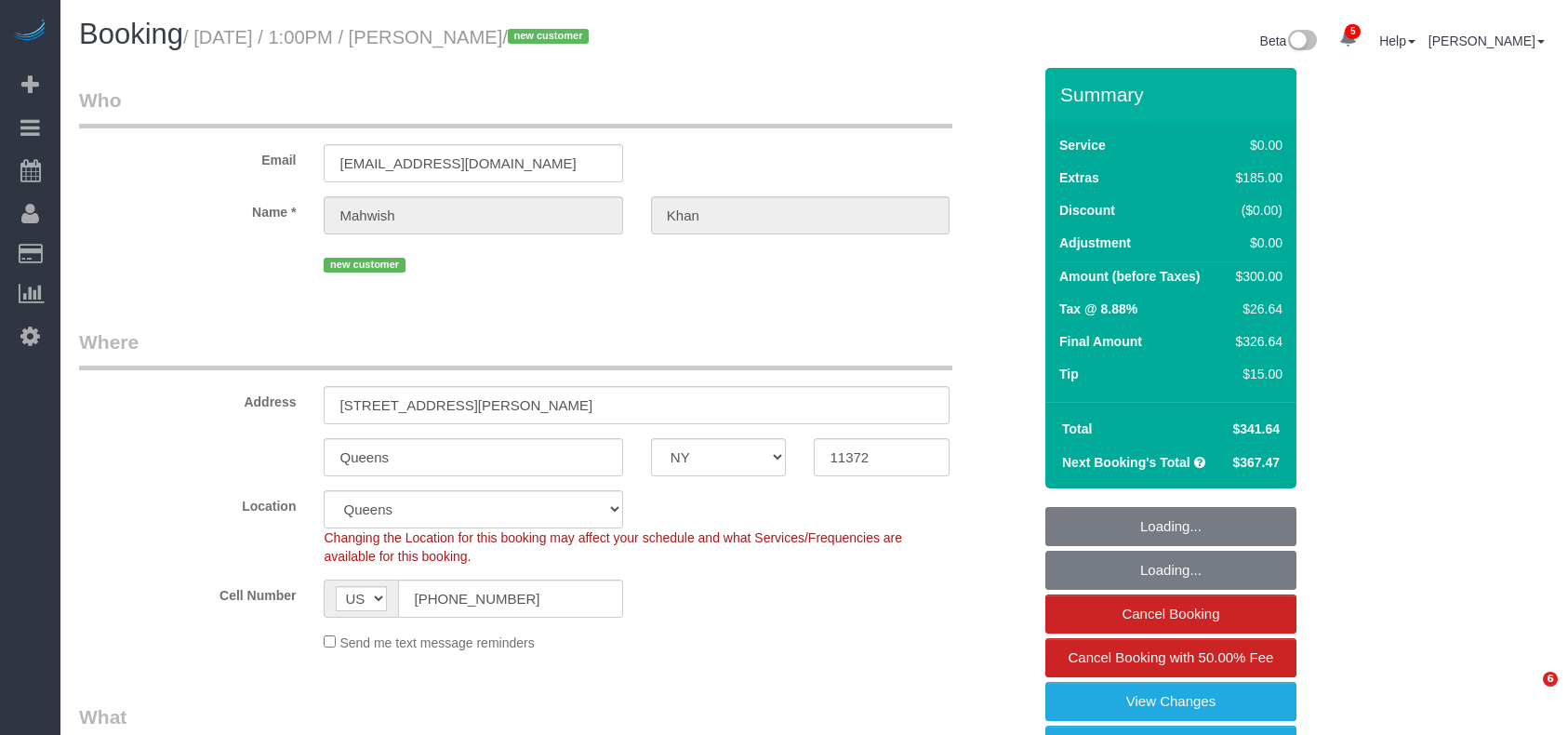
select select "NY"
select select "spot1"
select select "number:61"
select select "number:77"
select select "number:15"
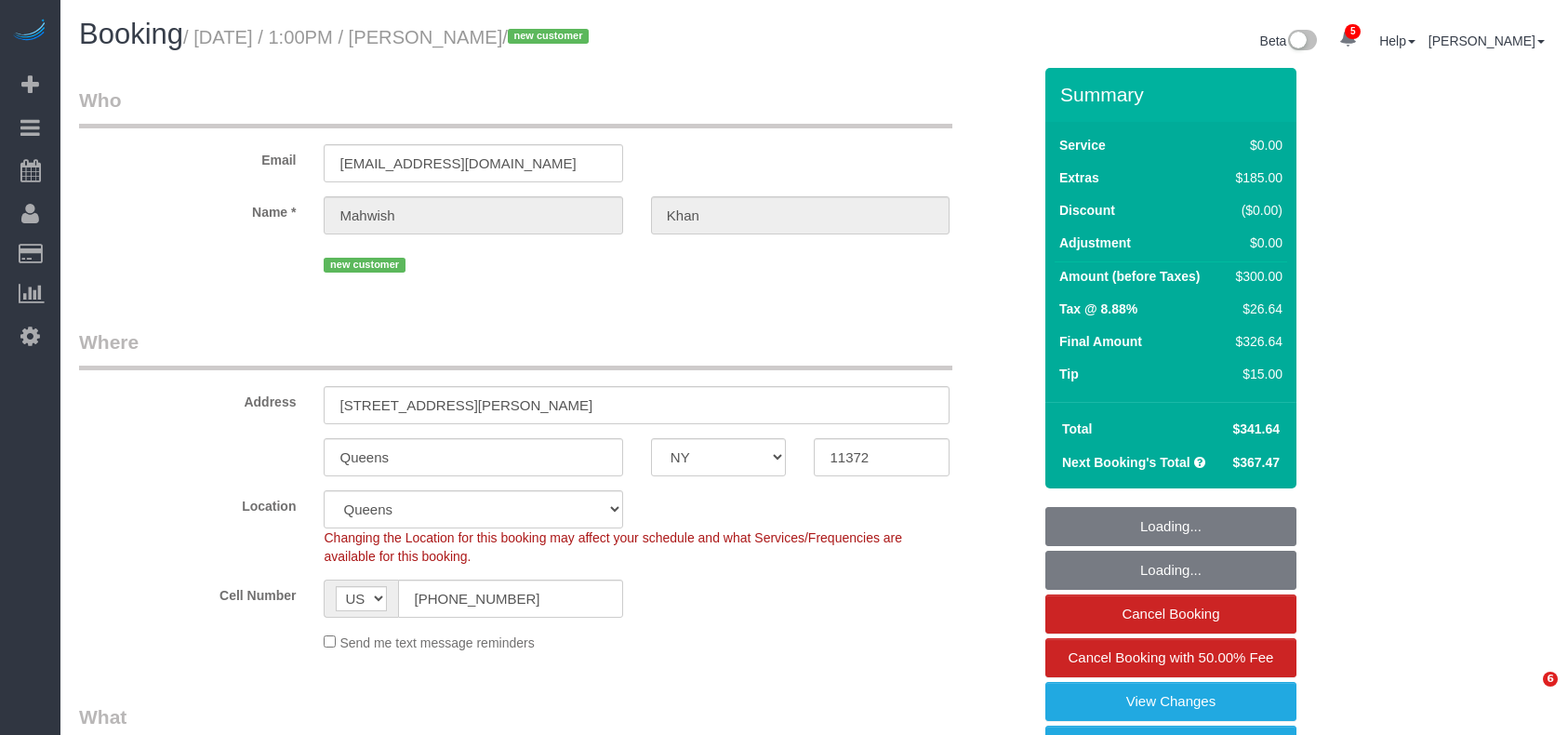
select select "number:5"
select select "spot36"
select select "2"
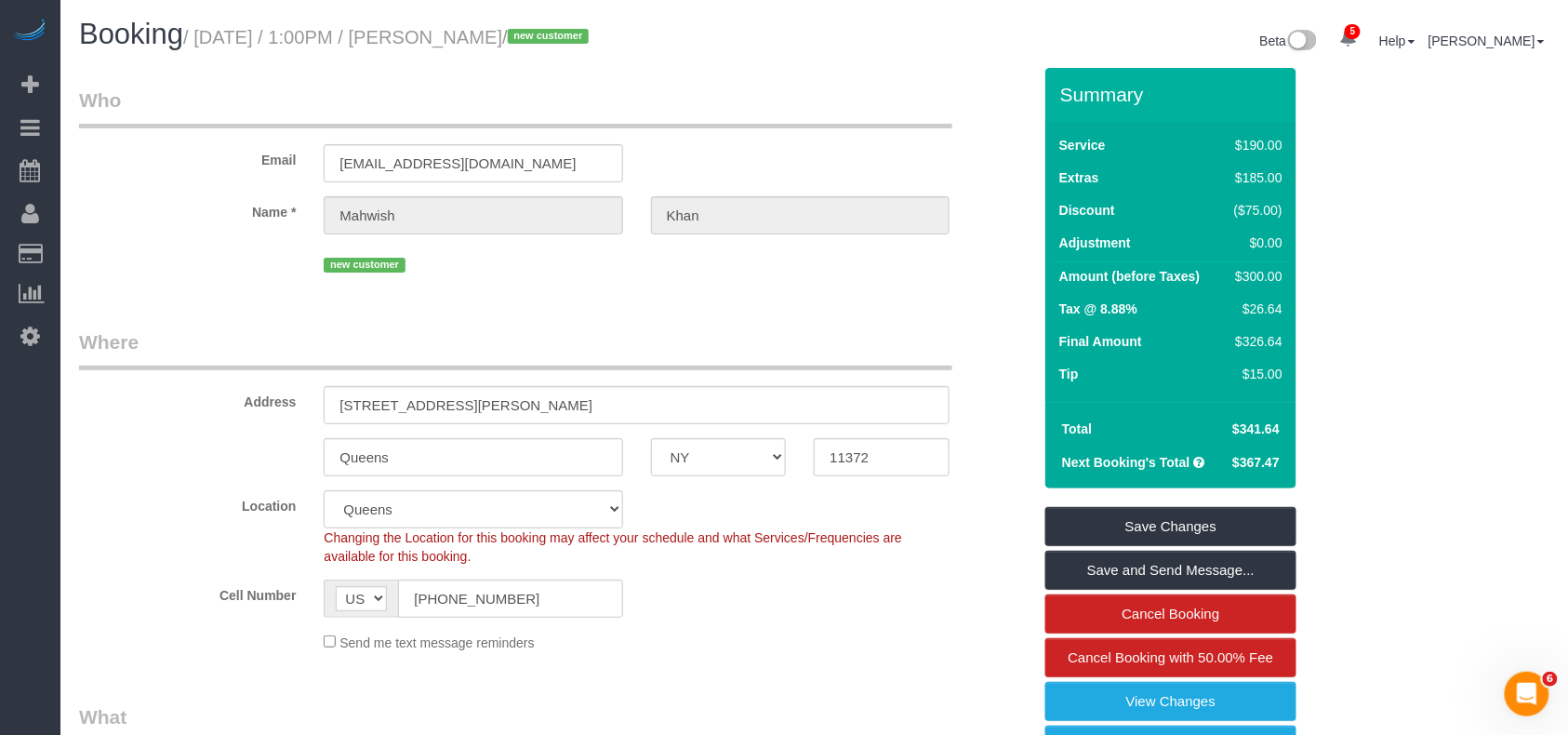
drag, startPoint x: 556, startPoint y: 39, endPoint x: 204, endPoint y: 44, distance: 352.0
click at [204, 44] on small "/ August 28, 2025 / 1:00PM / Mahwish Khan / new customer" at bounding box center [389, 38] width 411 height 21
copy small "August 28, 2025 / 1:00PM / Mahwish Khan"
click at [1161, 711] on link "View Changes" at bounding box center [1171, 701] width 251 height 39
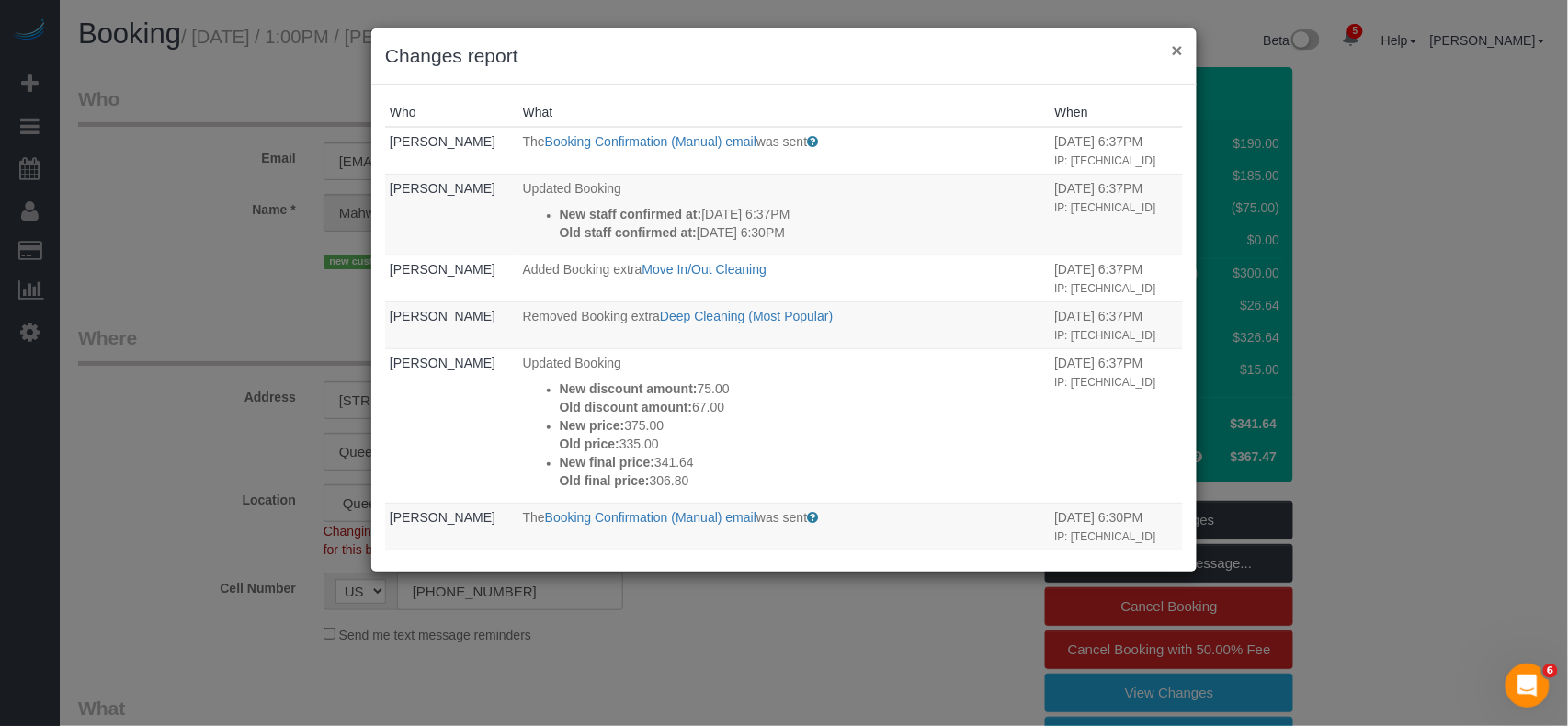
click at [1180, 56] on button "×" at bounding box center [1177, 49] width 11 height 20
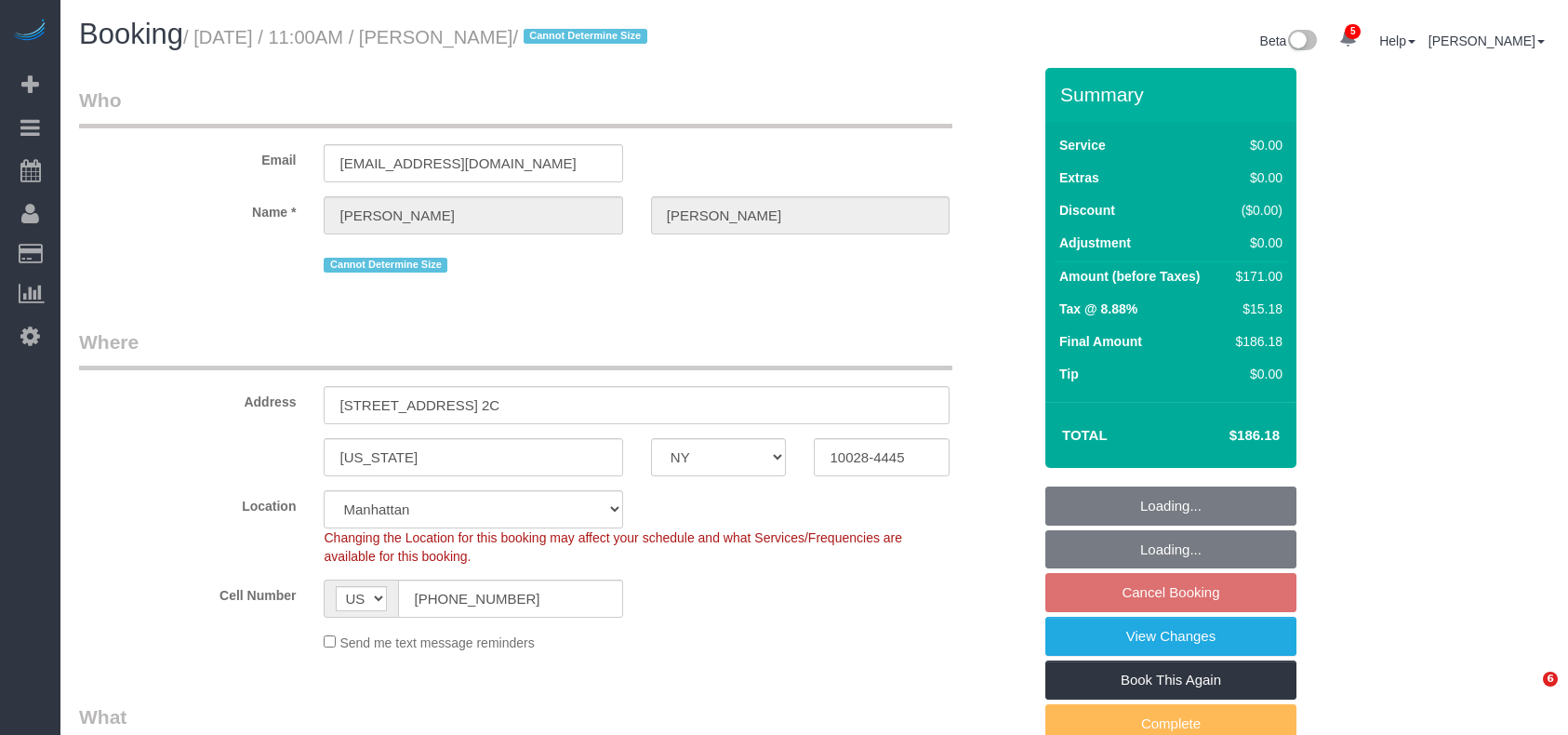
select select "NY"
select select "spot4"
select select "number:89"
select select "number:72"
select select "number:15"
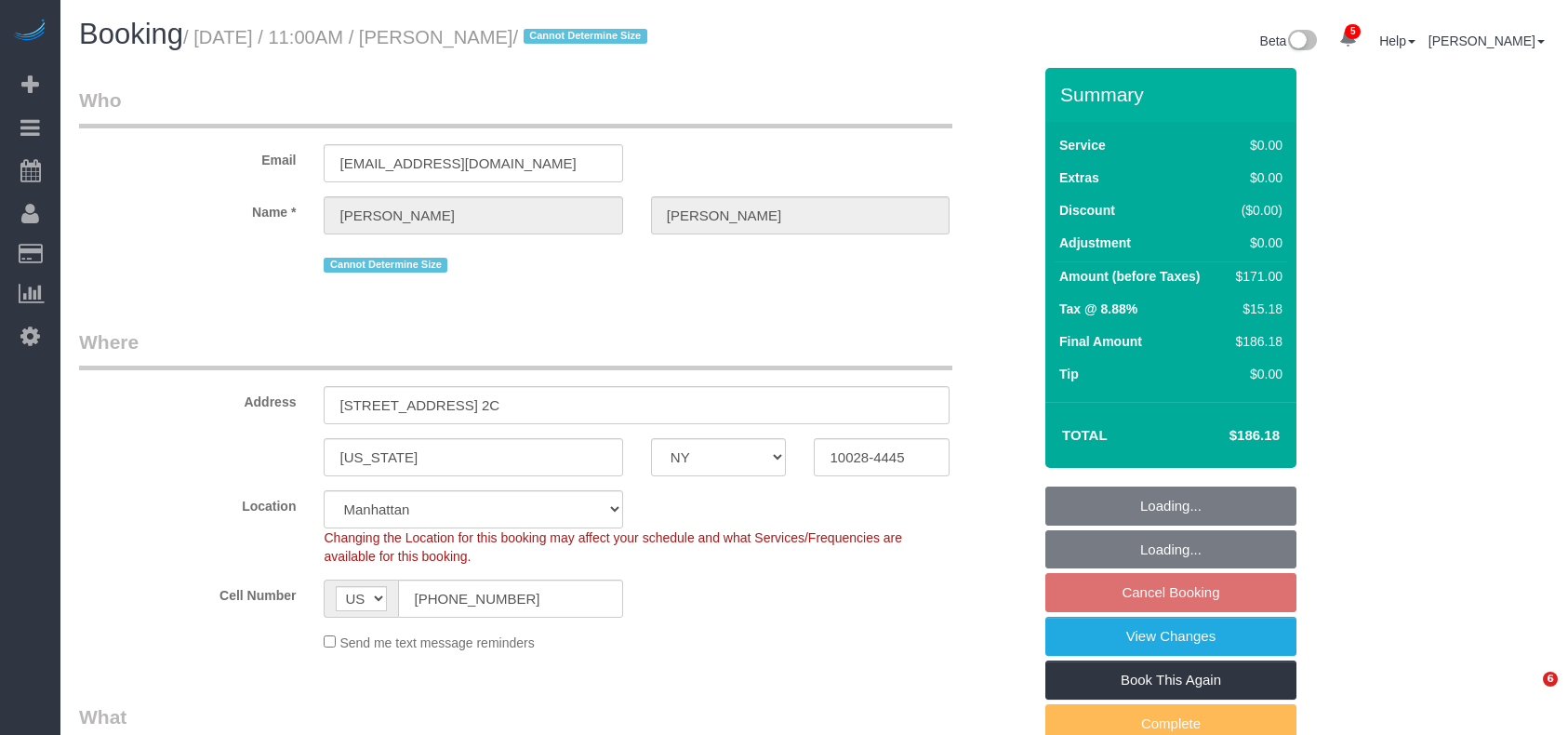
select select "number:5"
select select "2"
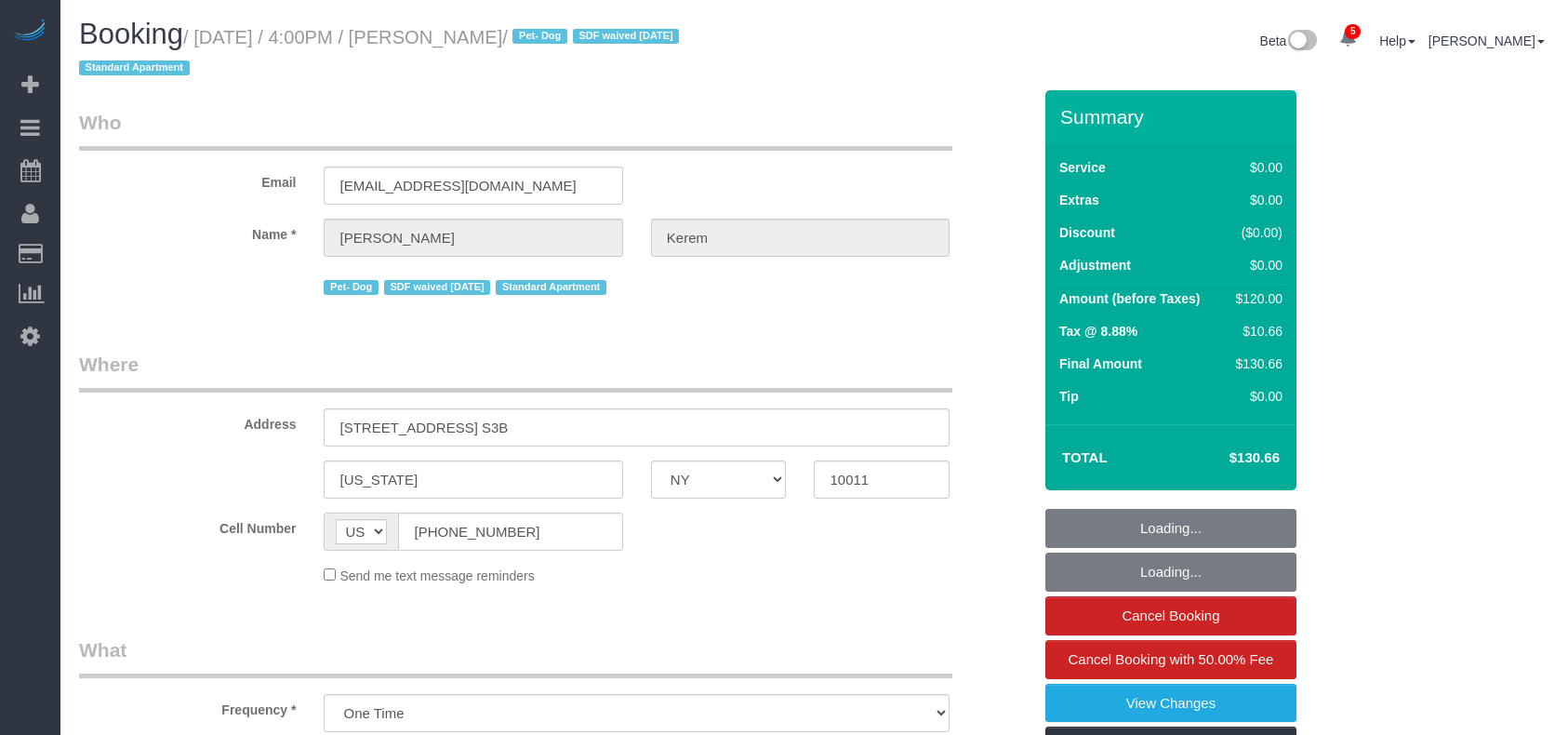
select select "NY"
select select "number:64"
select select "number:78"
select select "number:13"
select select "number:5"
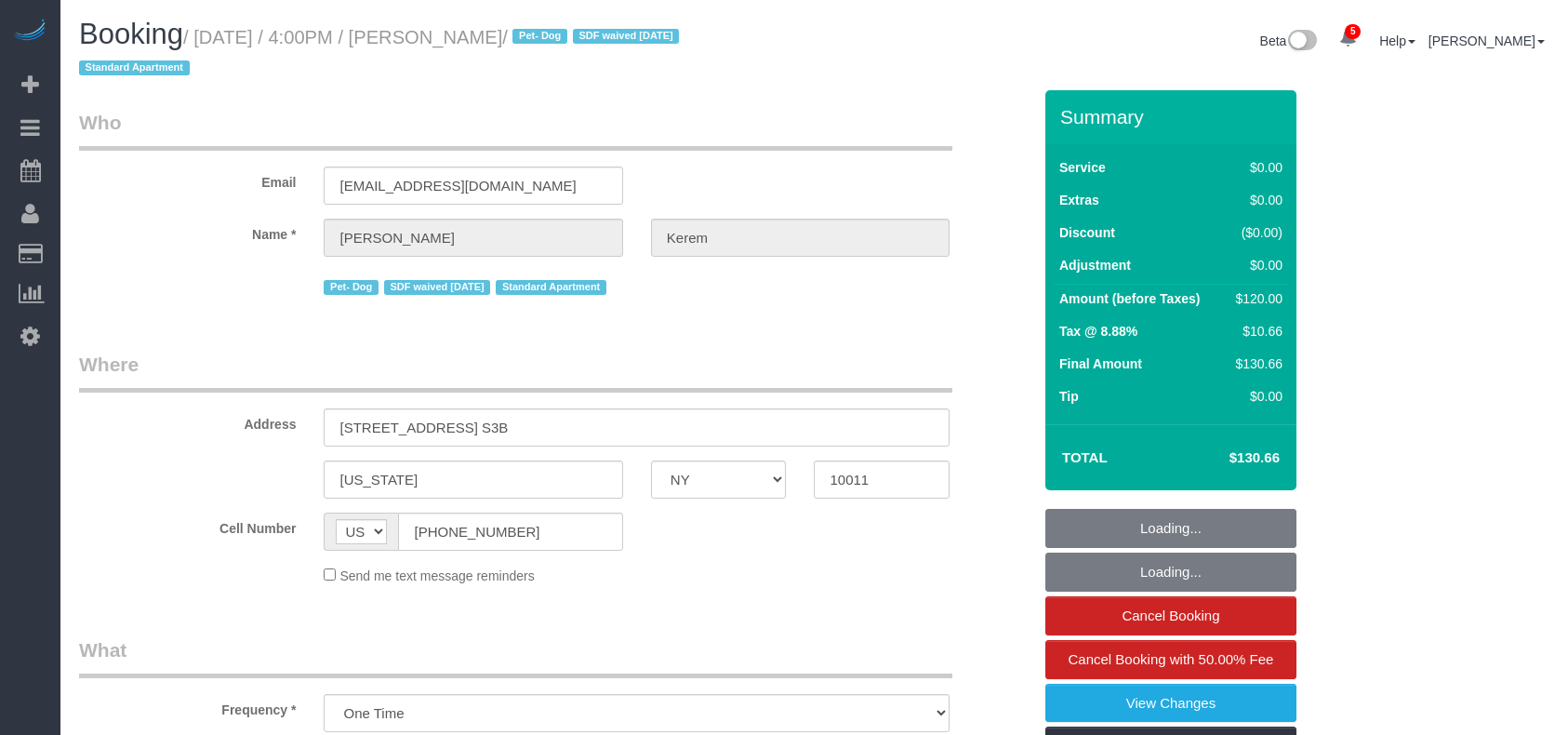
select select "object:1329"
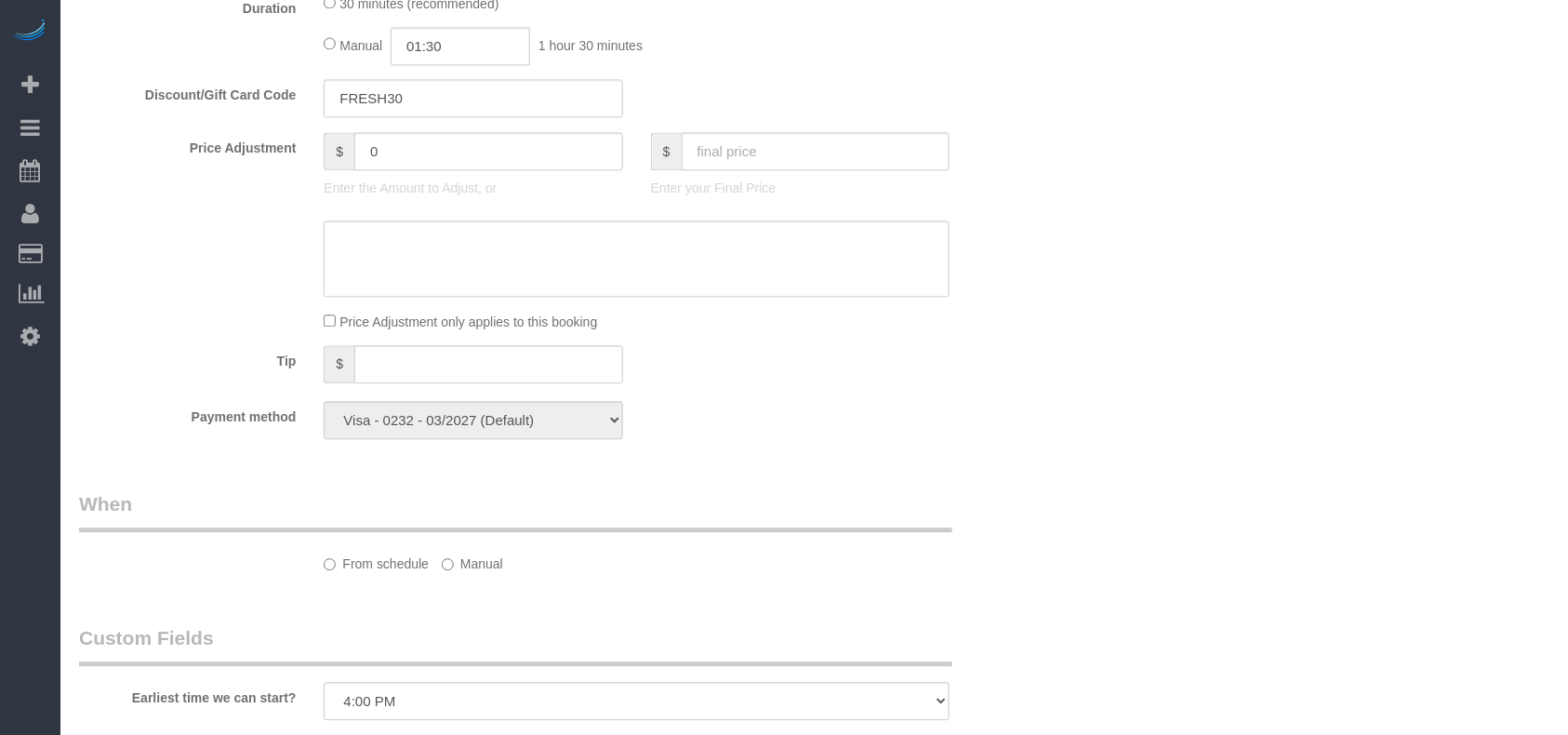
select select "spot1"
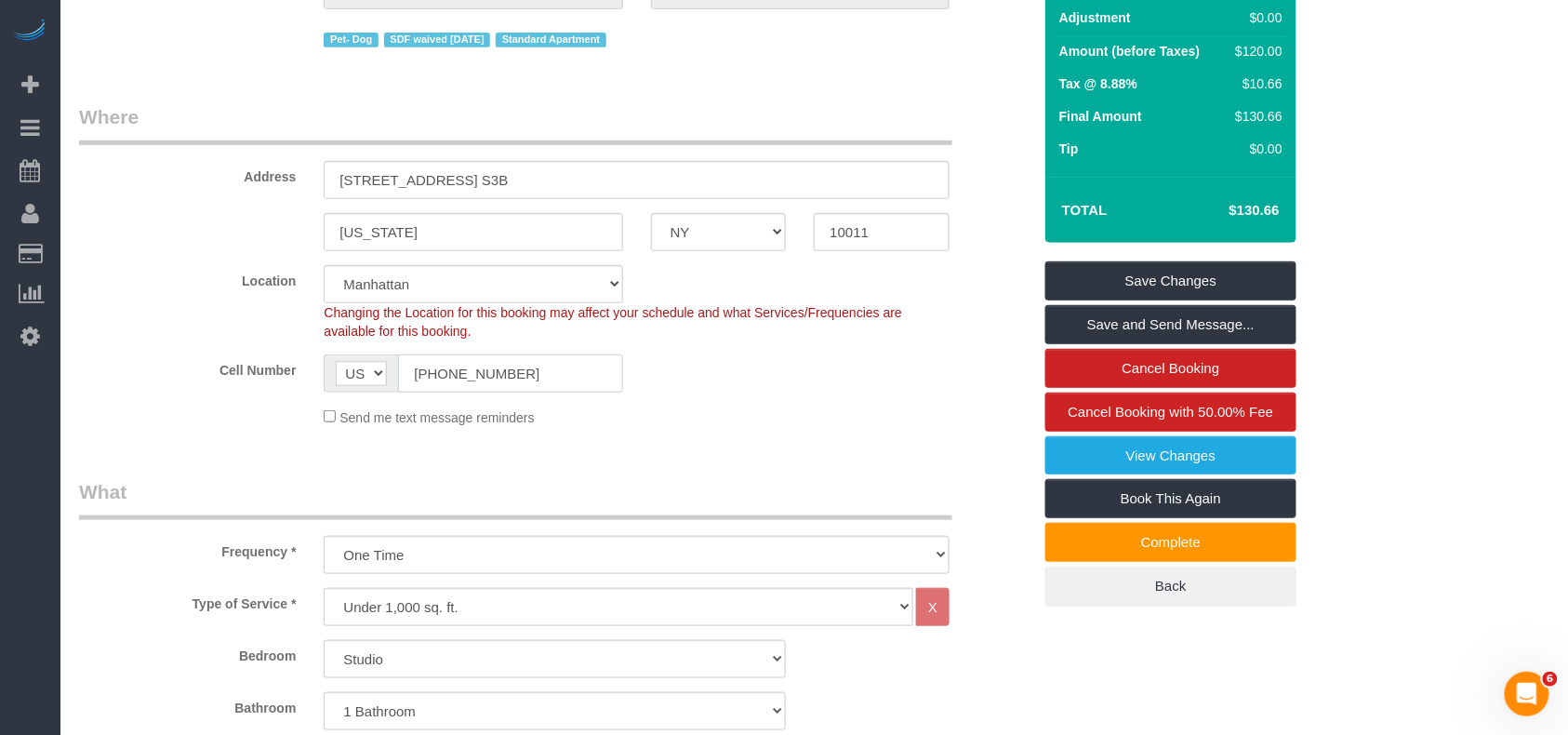
click at [455, 369] on input "[PHONE_NUMBER]" at bounding box center [510, 373] width 224 height 38
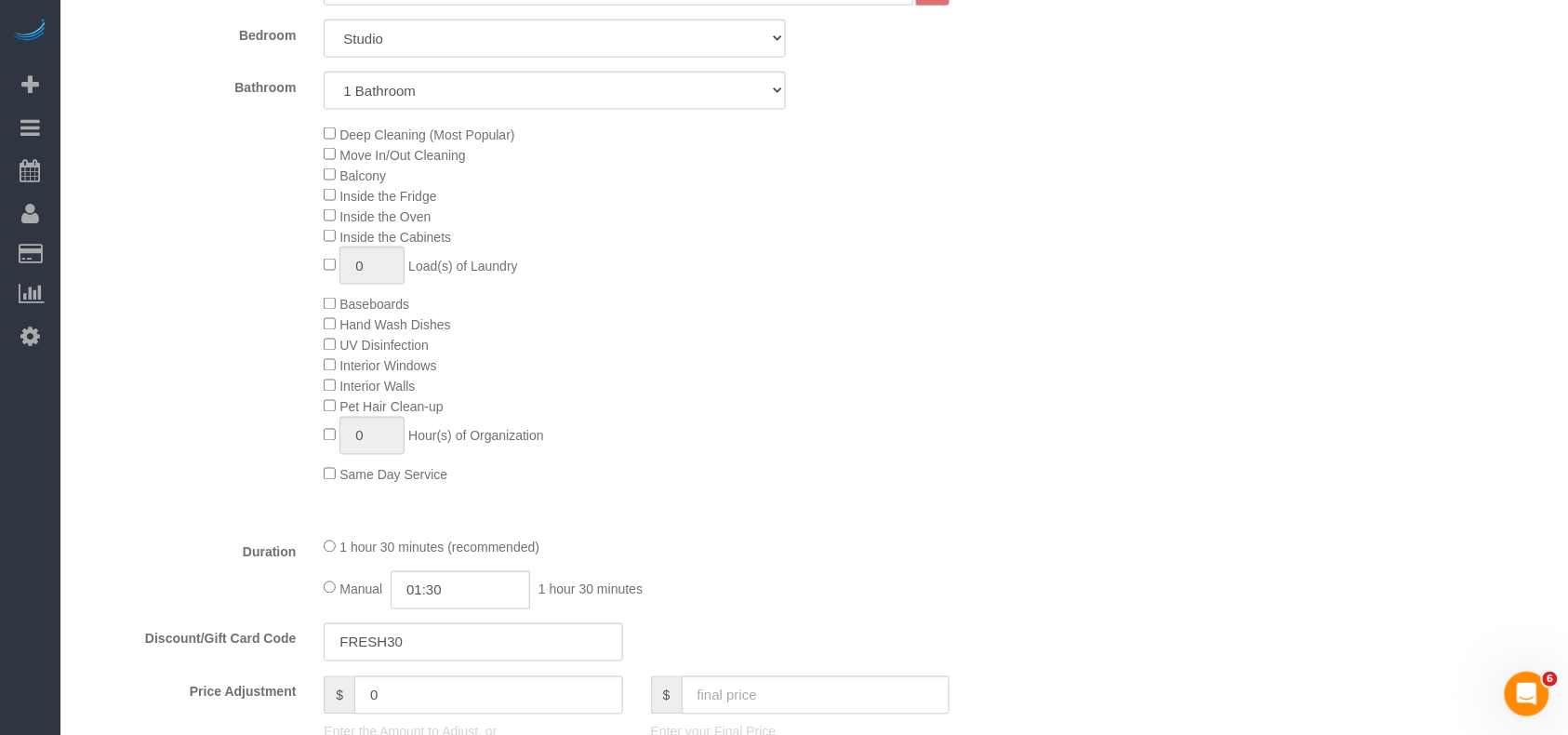
click at [698, 450] on div "Deep Cleaning (Most Popular) Move In/Out Cleaning Balcony Inside the Fridge Ins…" at bounding box center [677, 303] width 735 height 361
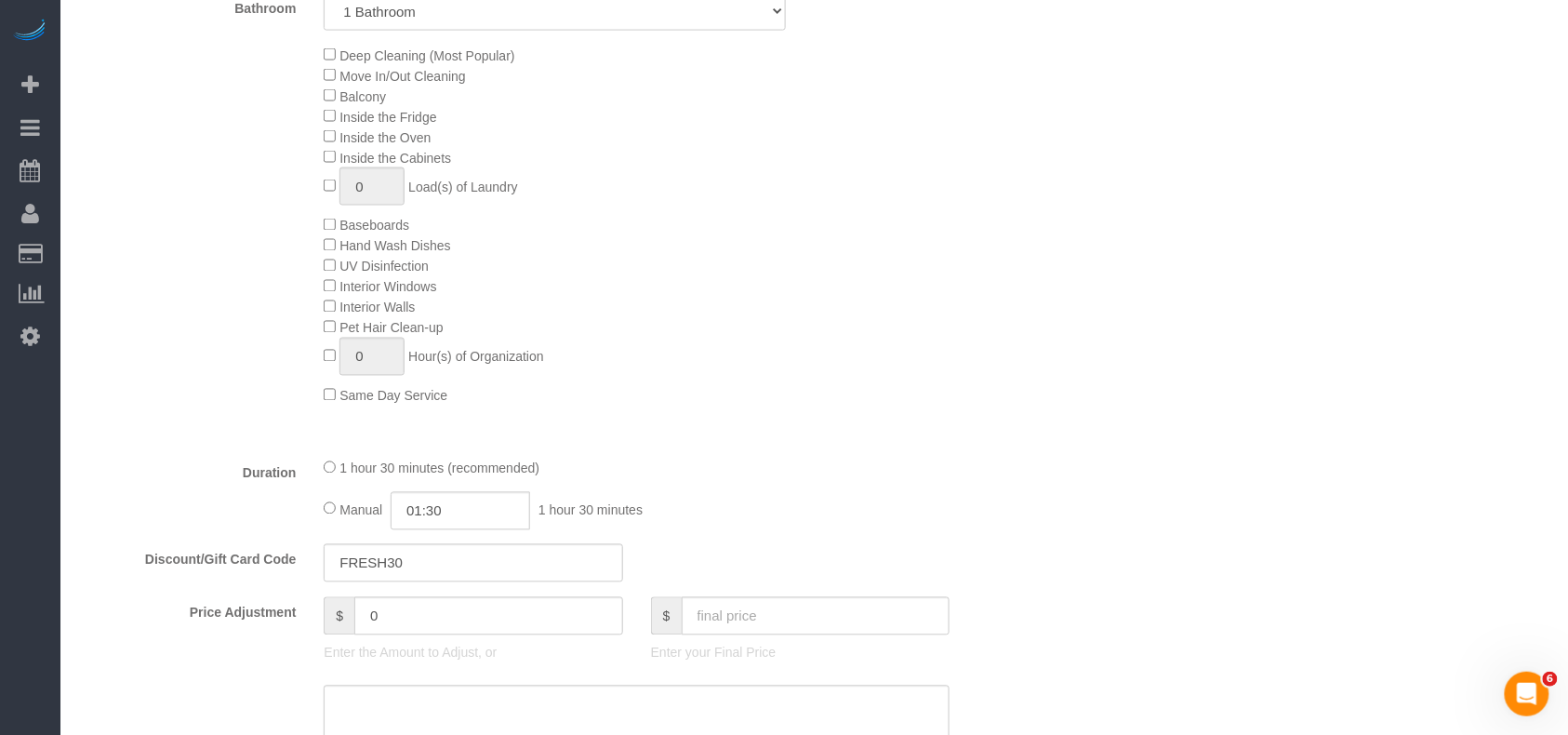
scroll to position [868, 0]
